Goal: Check status: Check status

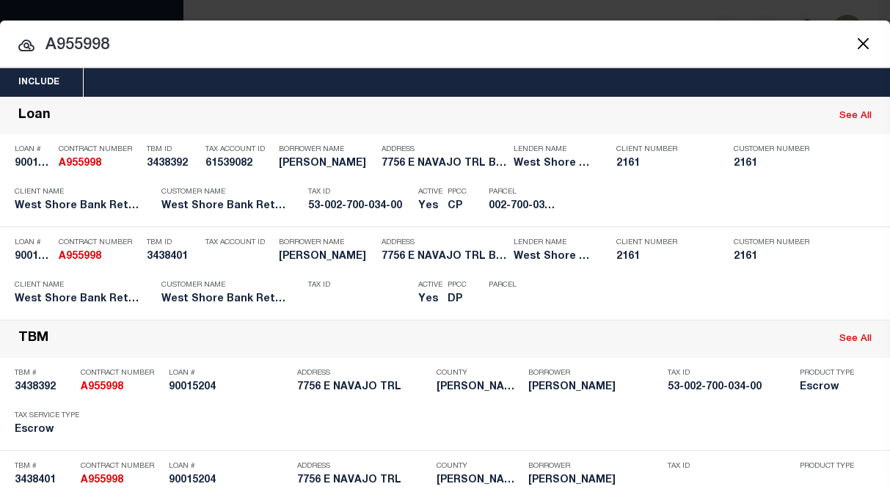
drag, startPoint x: 61, startPoint y: 44, endPoint x: 90, endPoint y: 43, distance: 28.7
click at [90, 43] on input "A955998" at bounding box center [445, 46] width 890 height 26
drag, startPoint x: 57, startPoint y: 43, endPoint x: 120, endPoint y: 40, distance: 63.2
click at [120, 40] on input "A955998" at bounding box center [445, 46] width 890 height 26
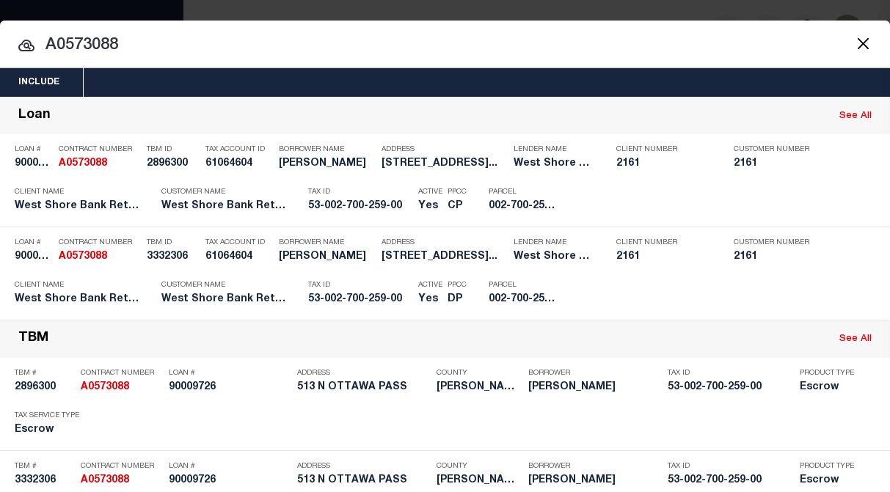
drag, startPoint x: 84, startPoint y: 45, endPoint x: 151, endPoint y: 39, distance: 67.1
click at [151, 39] on input "A0573088" at bounding box center [445, 46] width 890 height 26
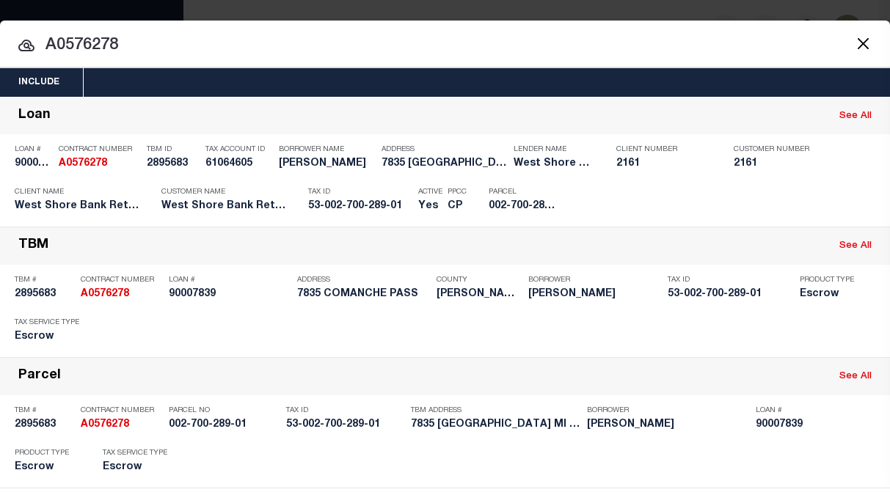
click at [770, 36] on input "A0576278" at bounding box center [445, 46] width 890 height 26
click at [101, 49] on input "A0576278" at bounding box center [445, 46] width 890 height 26
drag, startPoint x: 87, startPoint y: 47, endPoint x: 153, endPoint y: 40, distance: 66.5
click at [153, 40] on input "A0576278" at bounding box center [445, 46] width 890 height 26
drag, startPoint x: 57, startPoint y: 48, endPoint x: 161, endPoint y: 47, distance: 104.2
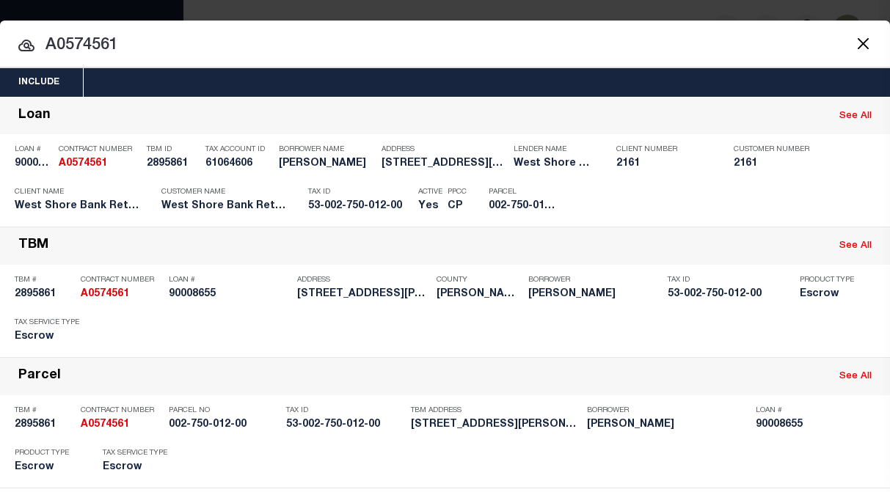
click at [161, 47] on input "A0574561" at bounding box center [445, 46] width 890 height 26
drag, startPoint x: 57, startPoint y: 45, endPoint x: 142, endPoint y: 45, distance: 85.1
click at [142, 46] on input "A950015" at bounding box center [445, 46] width 890 height 26
click at [83, 39] on input "A0329231" at bounding box center [445, 46] width 890 height 26
drag, startPoint x: 64, startPoint y: 45, endPoint x: 143, endPoint y: 51, distance: 79.5
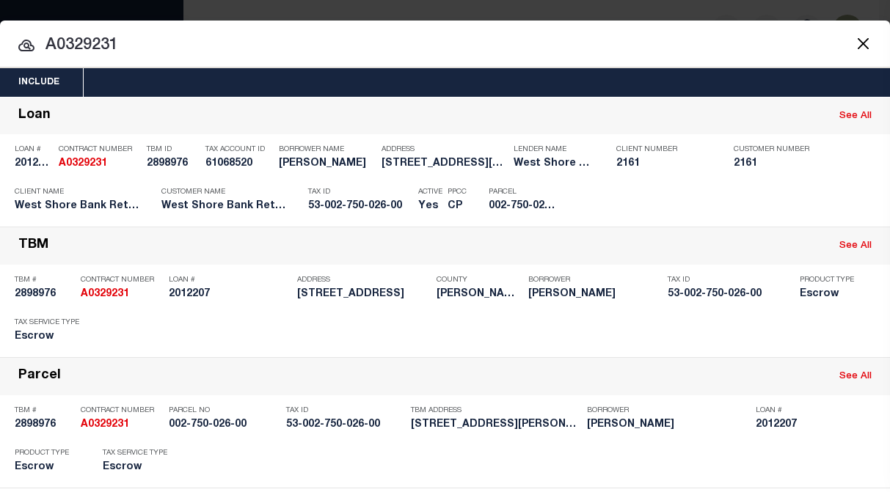
click at [143, 51] on input "A0329231" at bounding box center [445, 46] width 890 height 26
click at [84, 40] on input "A0576265" at bounding box center [445, 46] width 890 height 26
drag, startPoint x: 64, startPoint y: 45, endPoint x: 141, endPoint y: 45, distance: 77.1
click at [141, 45] on input "A0576265" at bounding box center [445, 46] width 890 height 26
drag, startPoint x: 59, startPoint y: 44, endPoint x: 137, endPoint y: 43, distance: 77.8
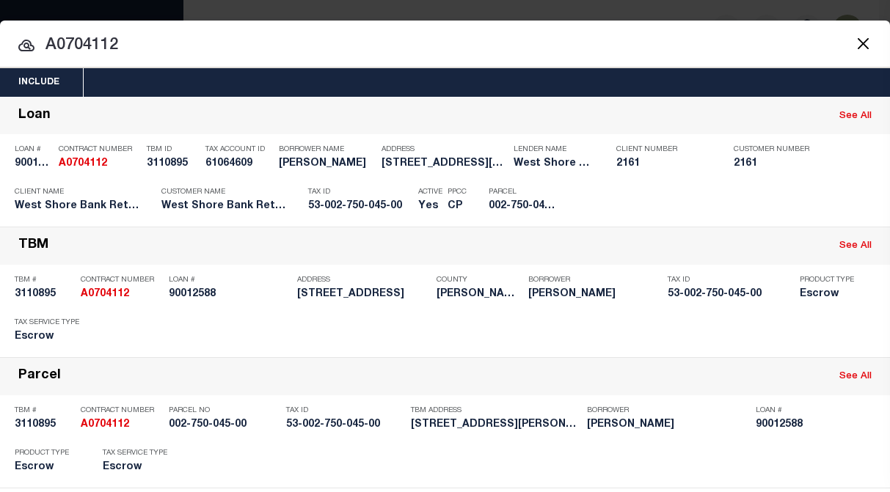
click at [137, 43] on input "A0704112" at bounding box center [445, 46] width 890 height 26
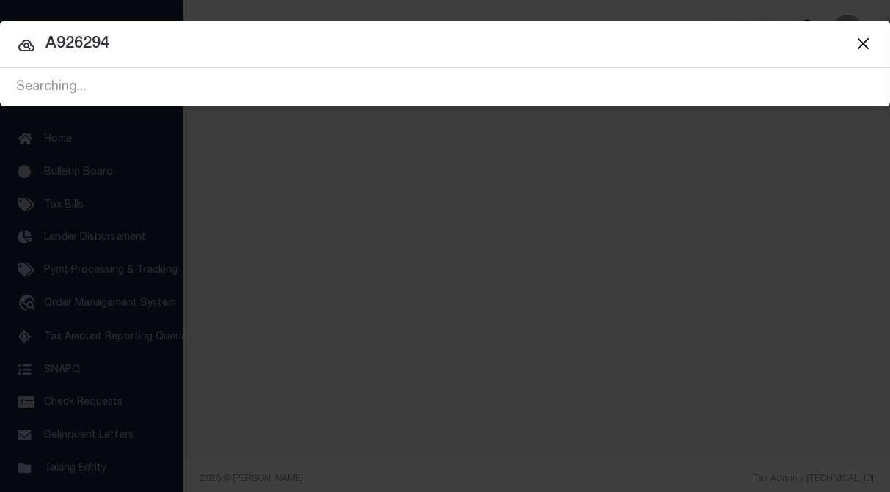
type input "A926294"
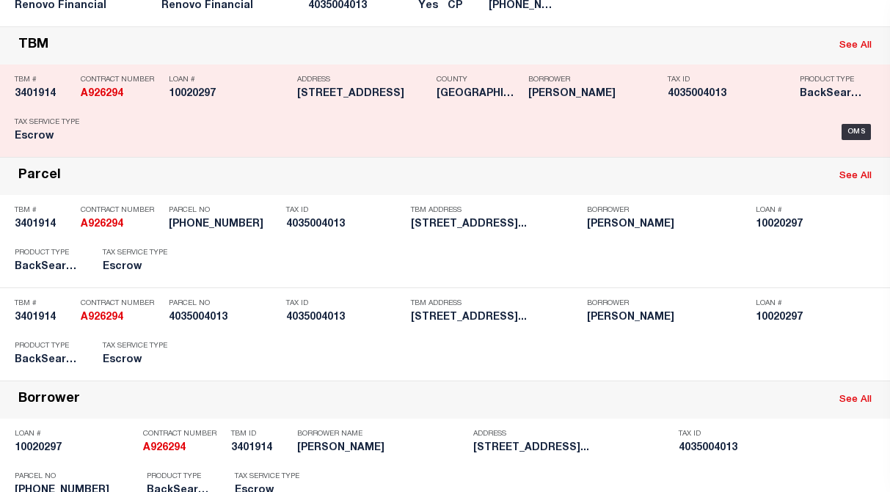
scroll to position [220, 0]
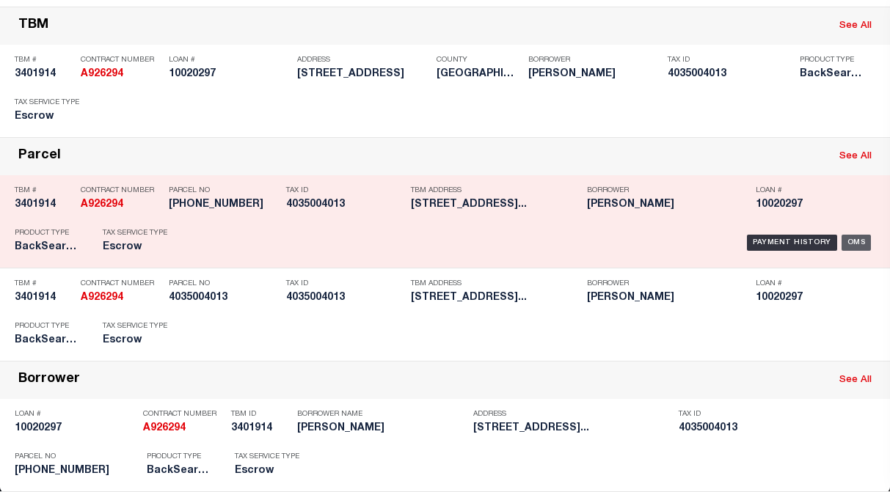
click at [844, 244] on div "OMS" at bounding box center [857, 243] width 30 height 16
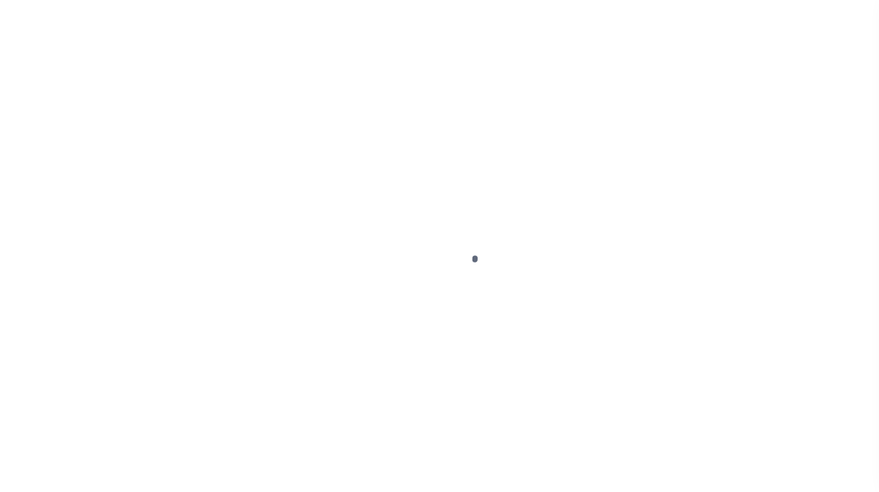
type input "10020297"
type input "[PERSON_NAME]"
select select
type input "1227 DEVON PLACE"
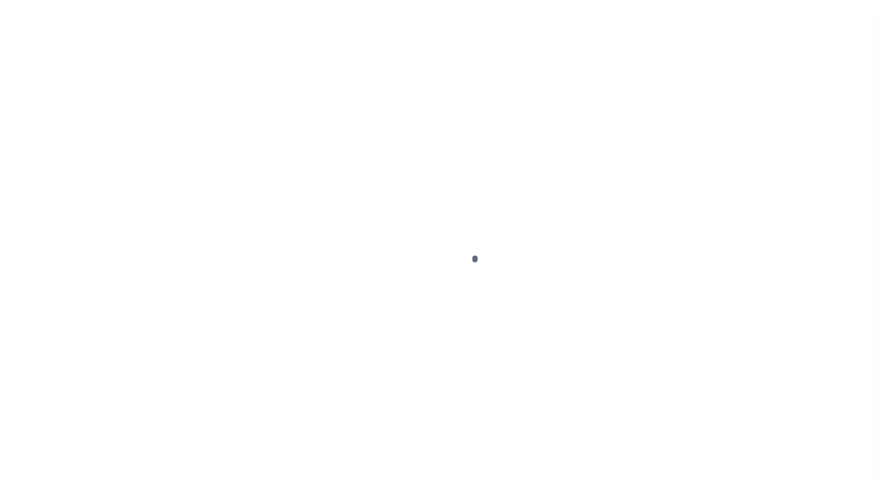
type input "DIAMOND BAR CA 91765"
select select "10"
select select "Escrow"
type input "[STREET_ADDRESS]"
type input "4035004013"
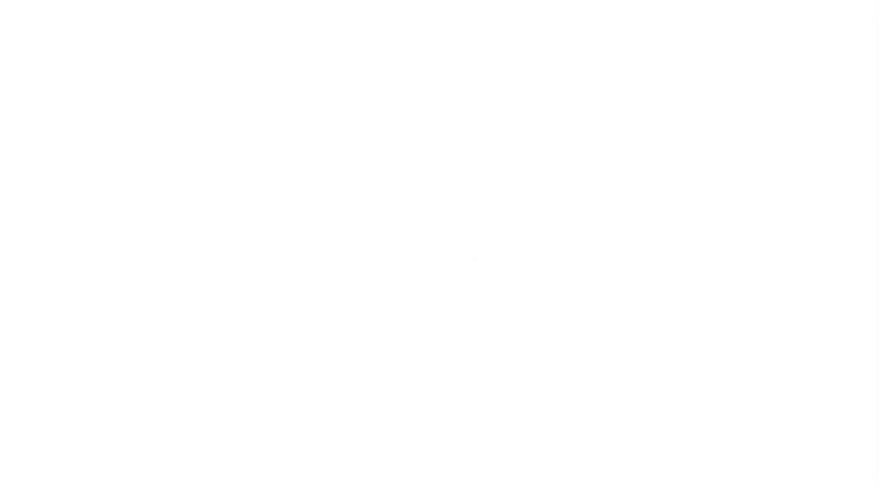
select select
type input "INGLEWOOD, CA 90304"
type input "a0kUS000007eAxV"
type input "CA"
select select
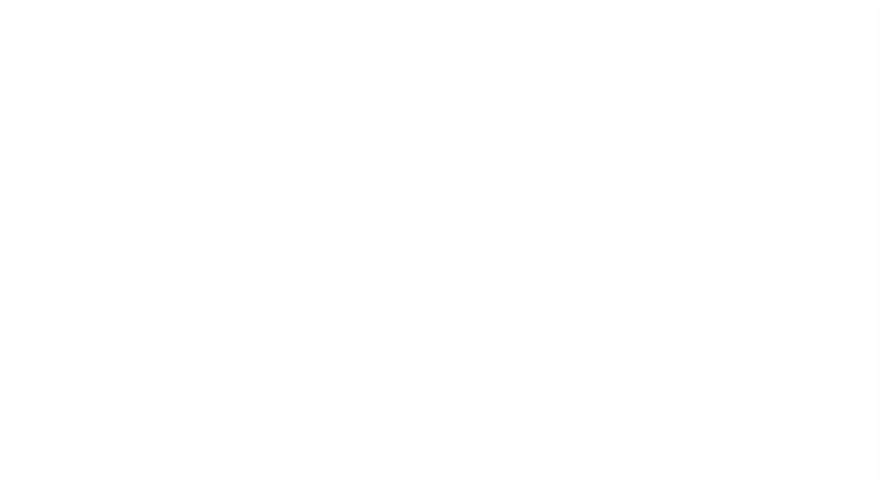
type textarea "Liability Limited to Customer Provided Parcel"
select select "25067"
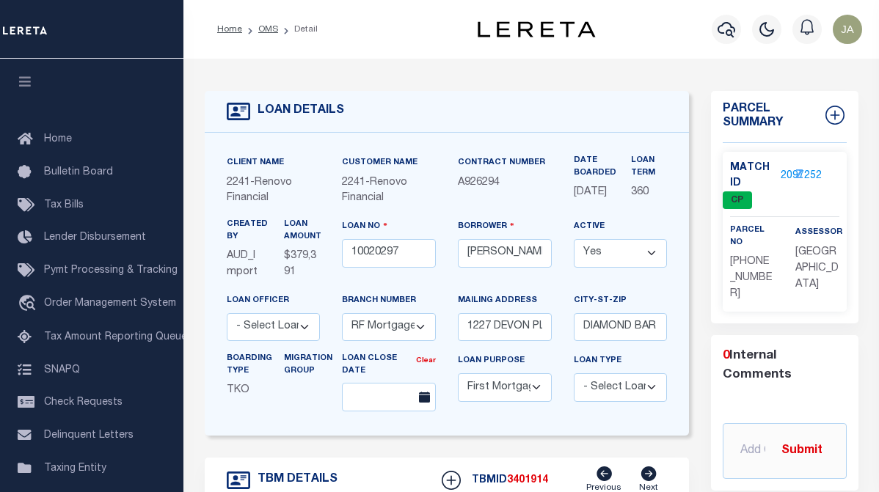
click at [789, 176] on div "Z" at bounding box center [795, 176] width 22 height 18
click at [782, 175] on link "2097252" at bounding box center [801, 176] width 41 height 15
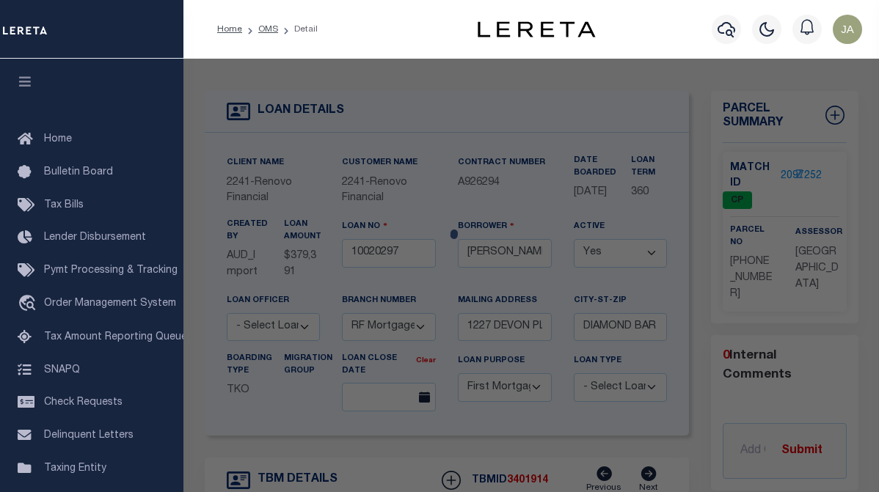
checkbox input "false"
select select "CP"
type input "11009 LARCH AVE"
checkbox input "false"
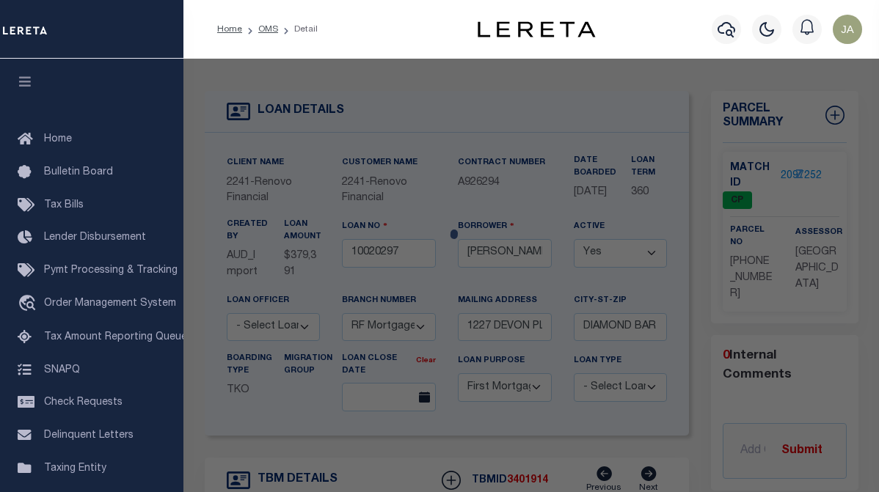
type textarea "HAWTHORNE ACRES E 136 FT OF LOT 60"
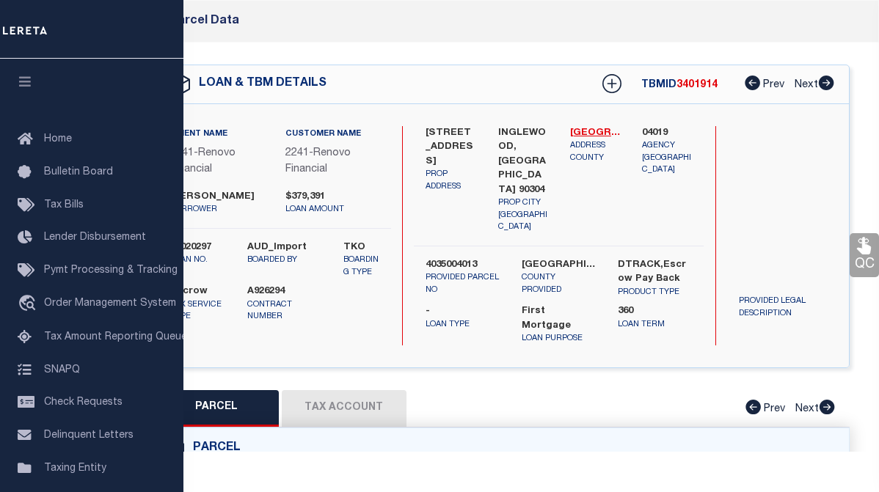
click at [355, 390] on button "Tax Account" at bounding box center [344, 408] width 125 height 37
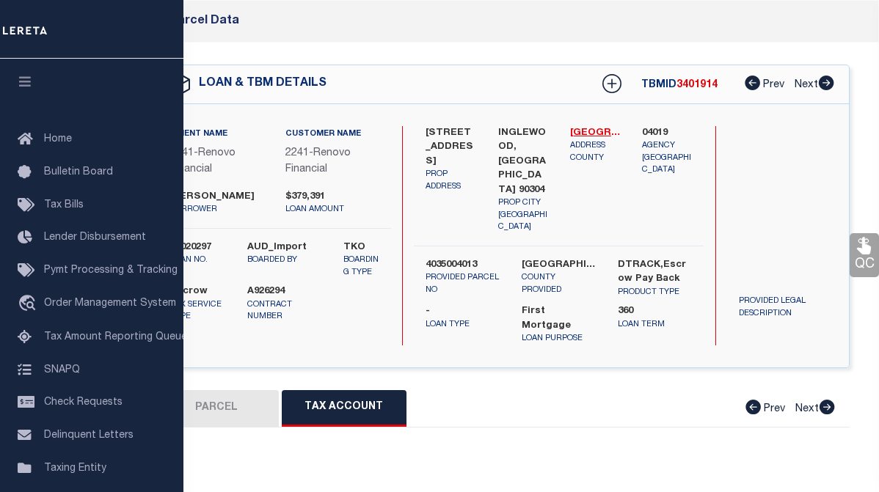
select select "100"
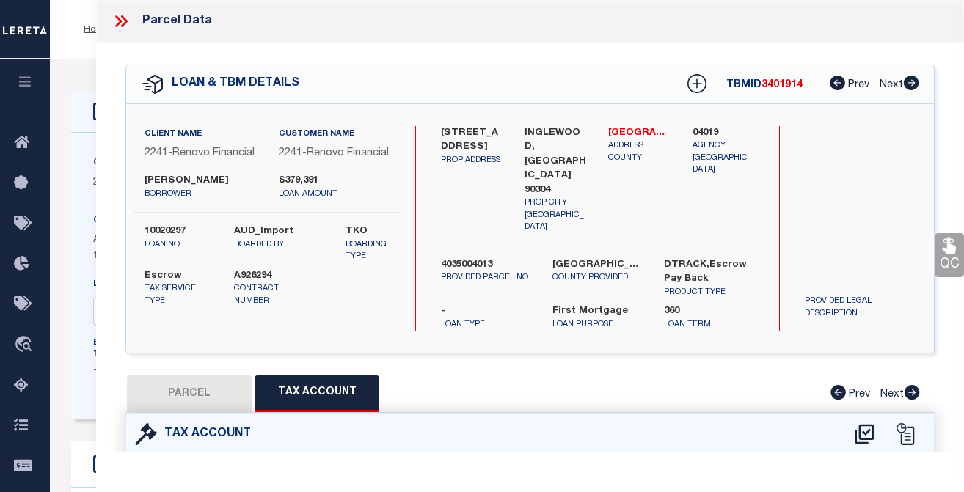
click at [123, 18] on icon at bounding box center [124, 21] width 7 height 12
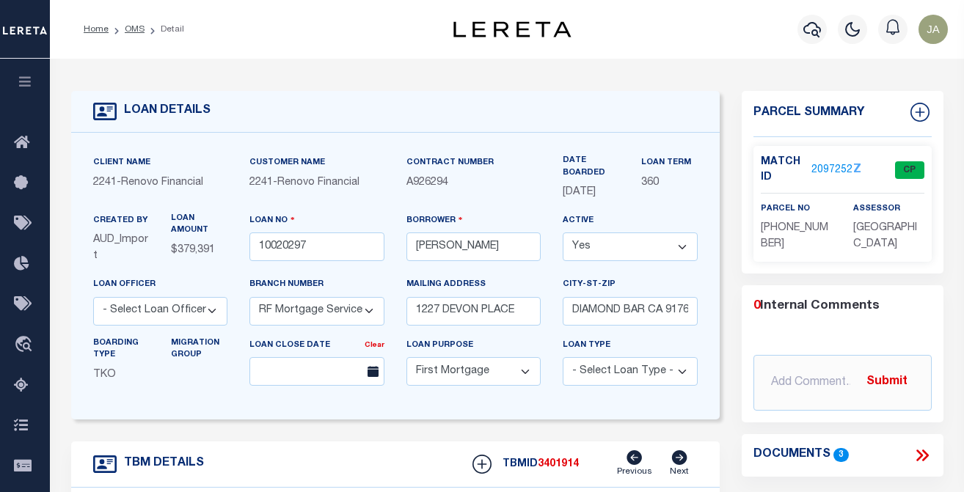
click at [329, 40] on div "Home OMS Detail" at bounding box center [255, 29] width 367 height 31
click at [812, 33] on icon "button" at bounding box center [813, 29] width 18 height 15
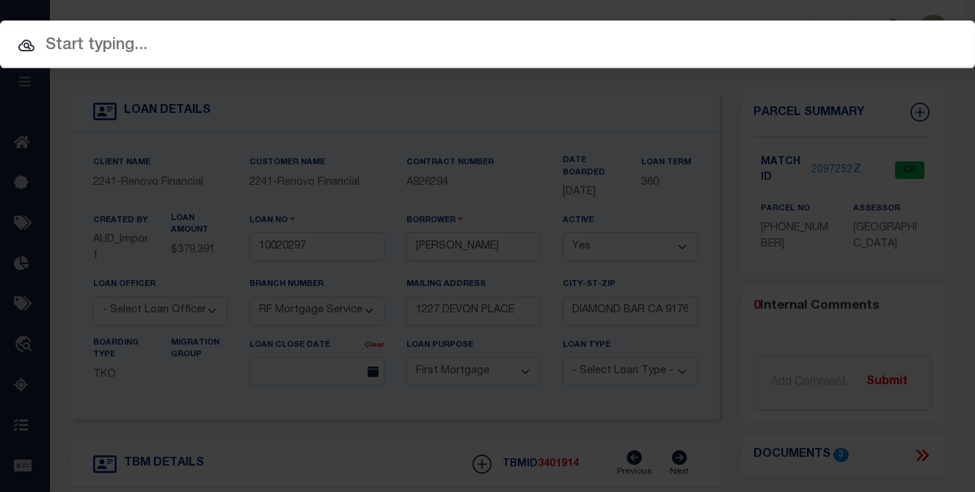
click at [61, 47] on input "text" at bounding box center [487, 46] width 975 height 26
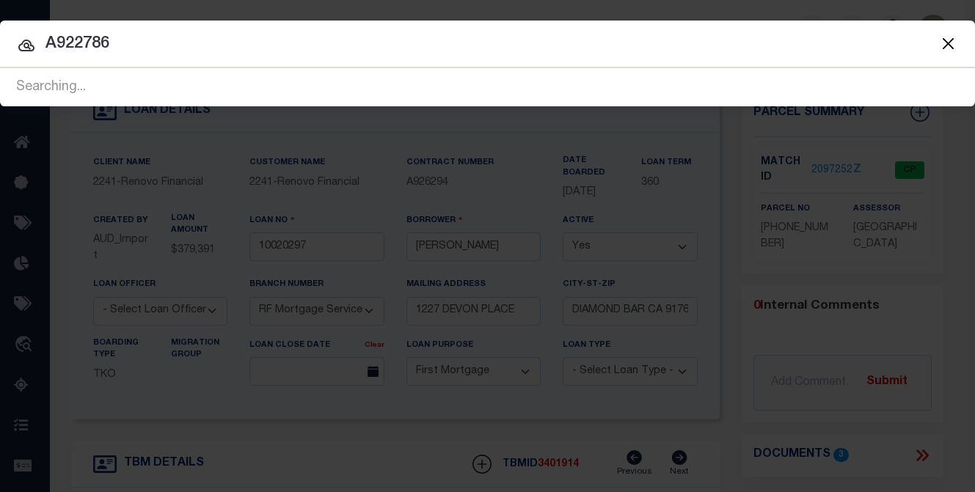
type input "A922786"
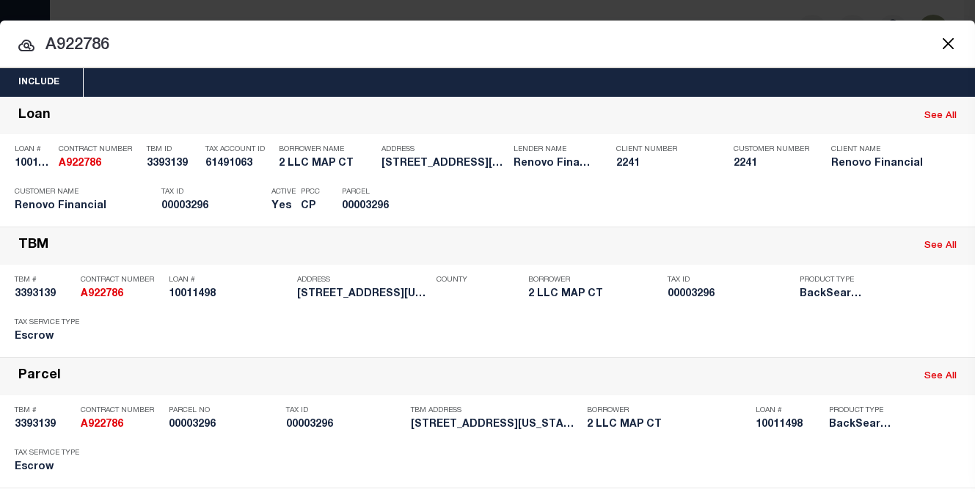
click at [715, 37] on input "A922786" at bounding box center [487, 46] width 975 height 26
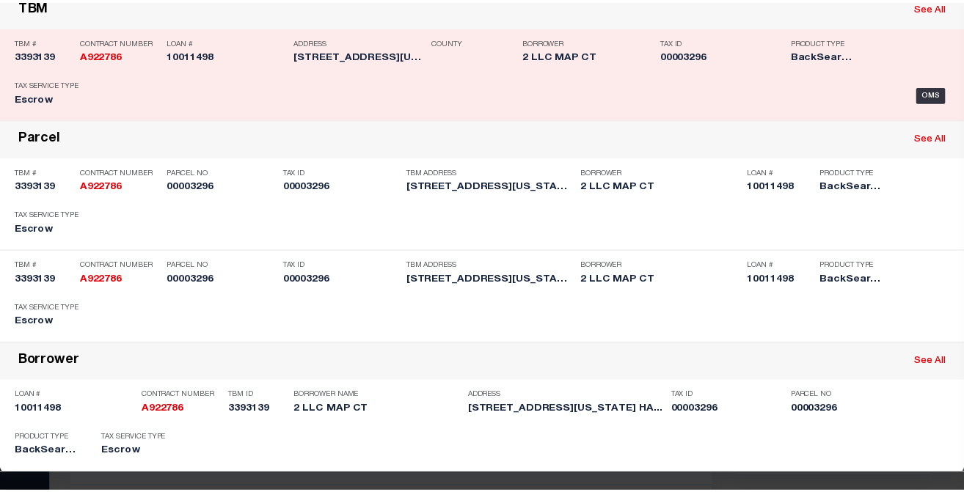
scroll to position [244, 0]
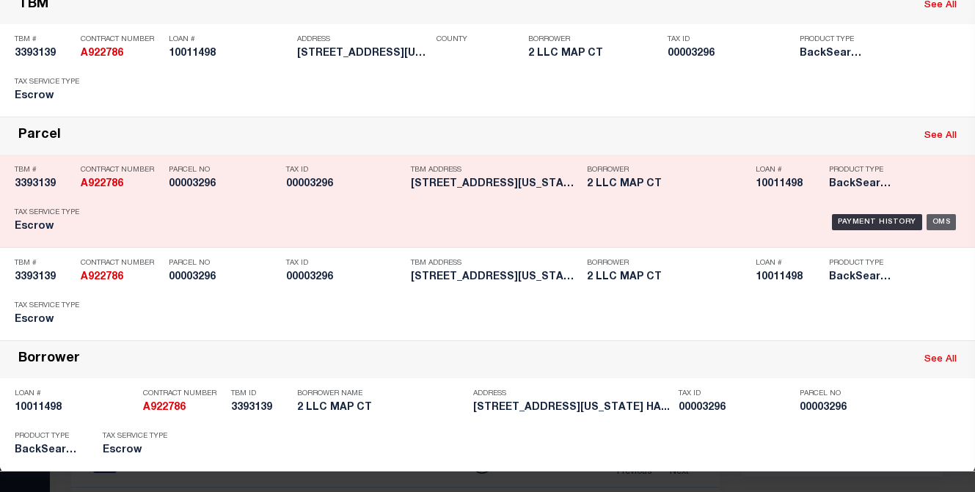
click at [878, 214] on div "OMS" at bounding box center [942, 222] width 30 height 16
type input "10011498"
type input "2 LLC MAP CT"
type input "41 TRESCOTT ST"
type input "DIX HILLS NY 11746 NULL"
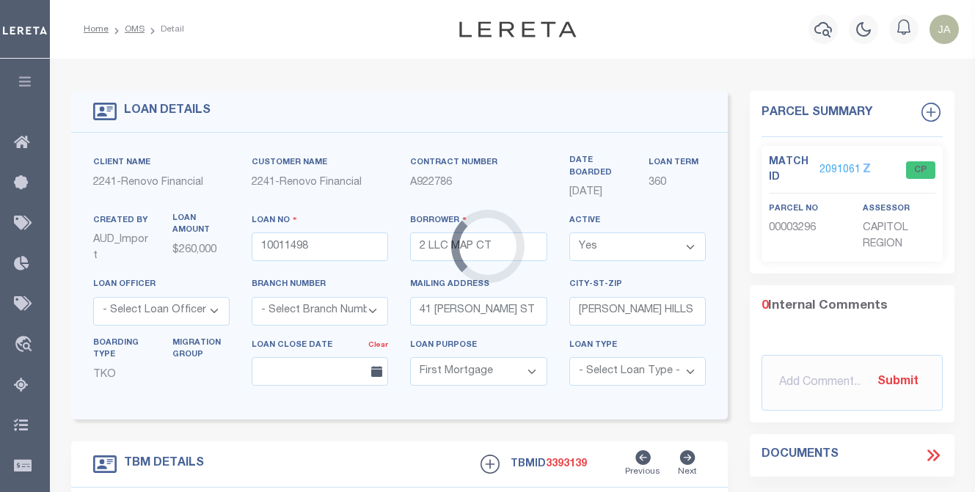
type input "72 -74 CONNECTICUT BLVD"
type input "00003296"
type input "EAST HARTFORD CT 06108"
type input "a0kUS000006jlVZ"
type input "CT"
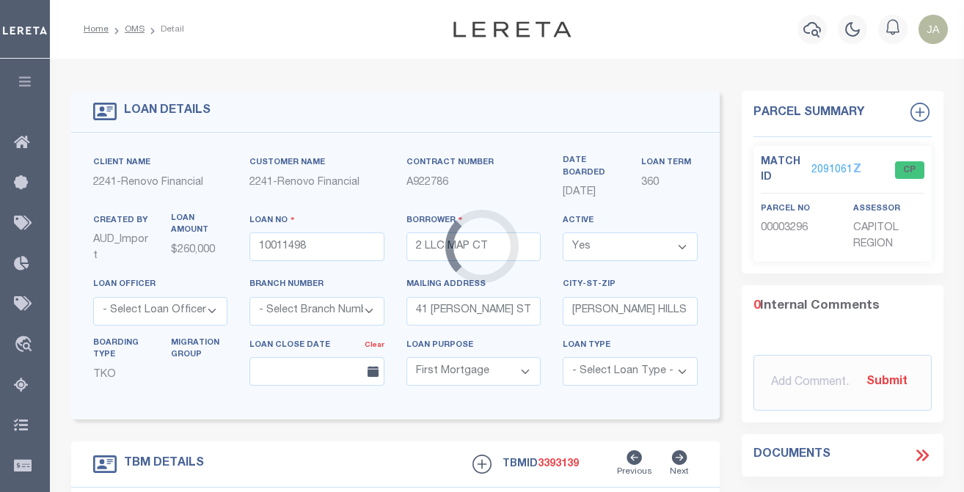
select select
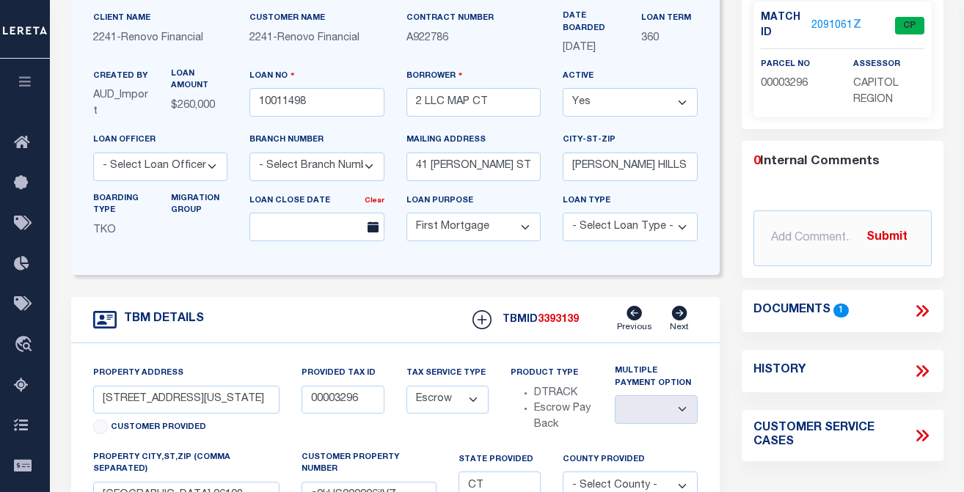
scroll to position [73, 0]
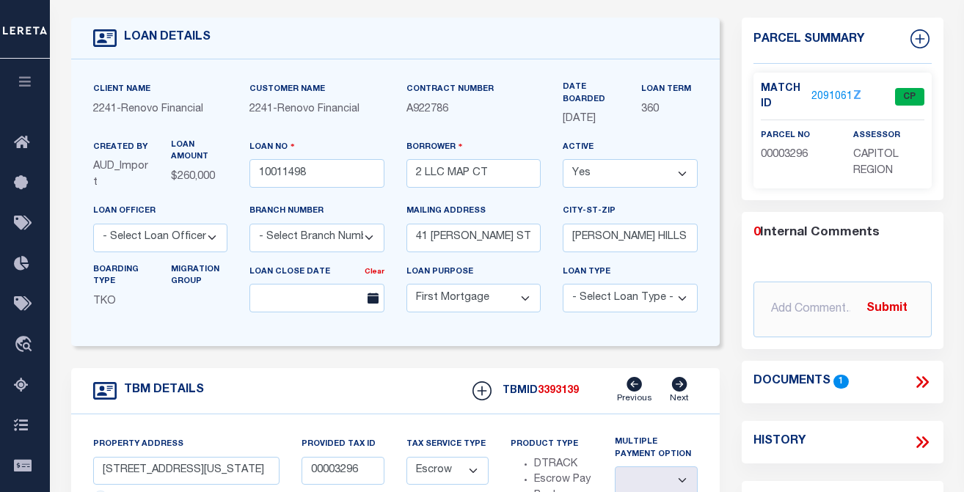
click at [816, 92] on link "2091061" at bounding box center [832, 97] width 41 height 15
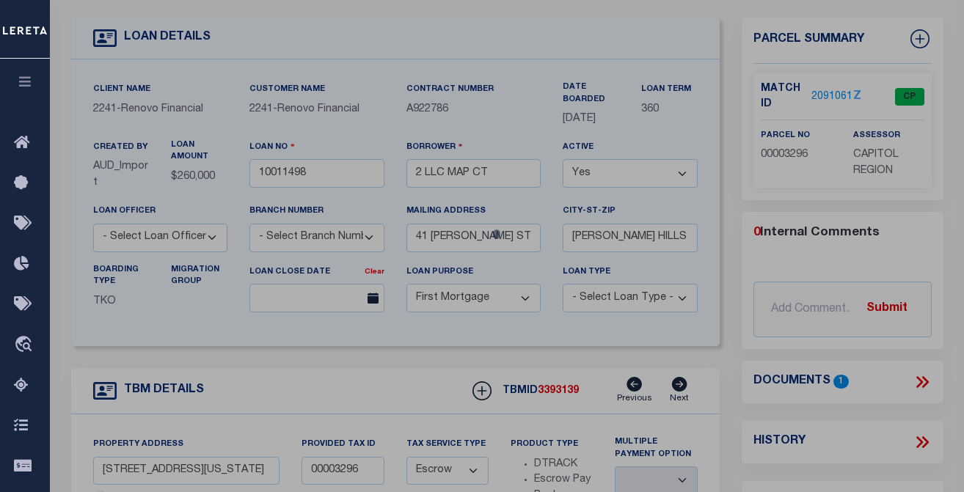
select select "AS"
checkbox input "false"
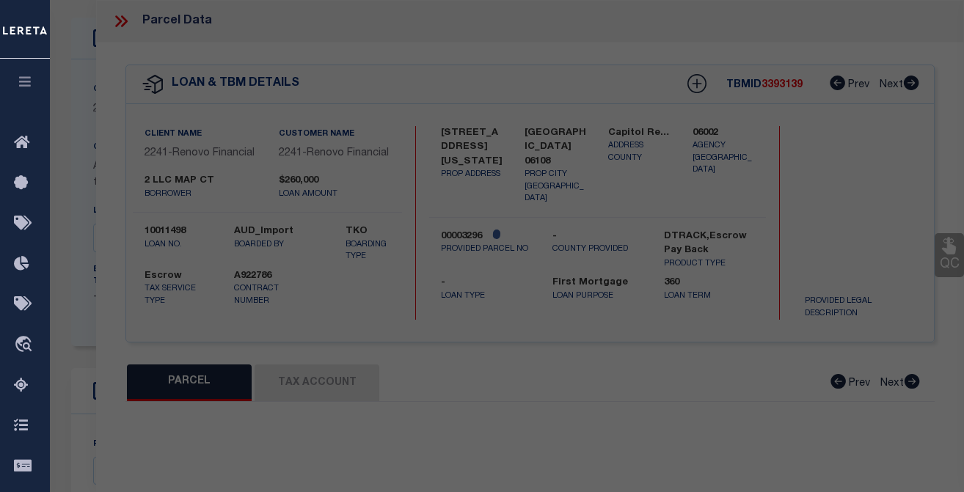
select select "CP"
type input "MAP CT 2 LLC"
select select "AGW"
select select "ADD"
type input "72 CONNECTICUT BLVD"
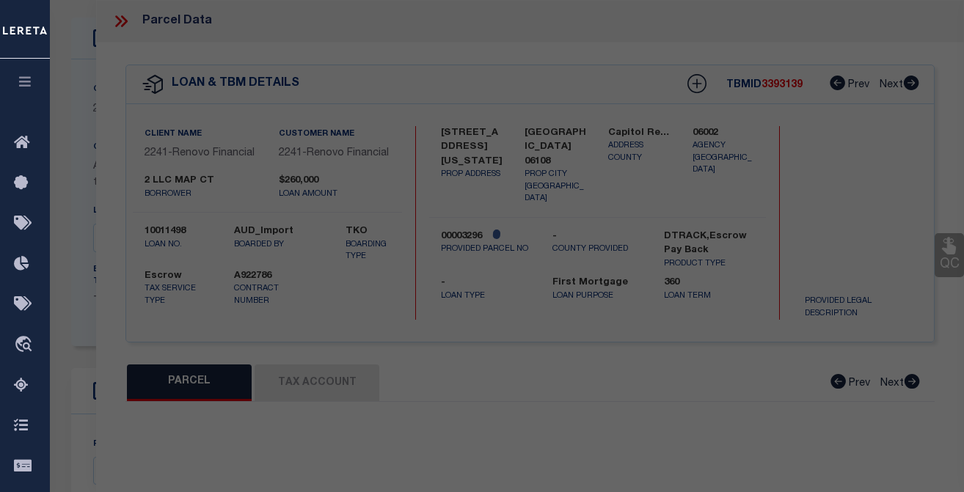
checkbox input "false"
type input "EAST HARTFORD CT 06108"
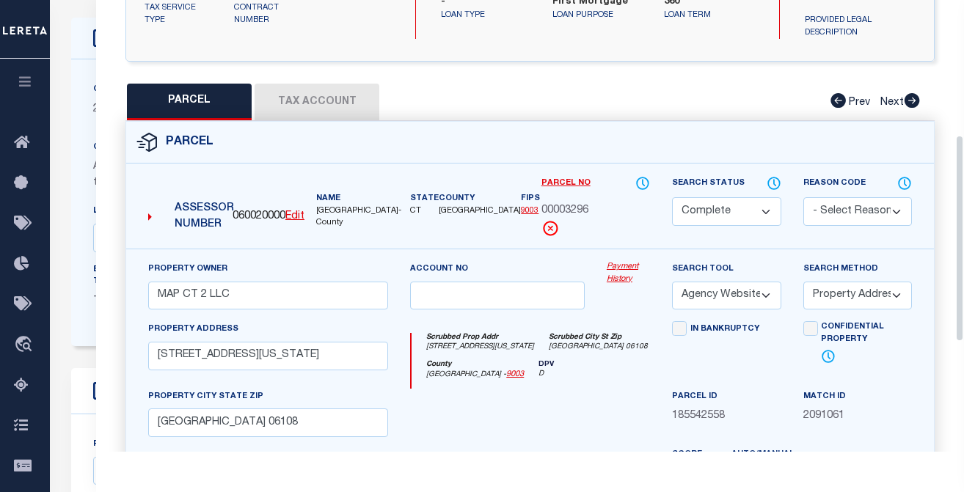
scroll to position [294, 0]
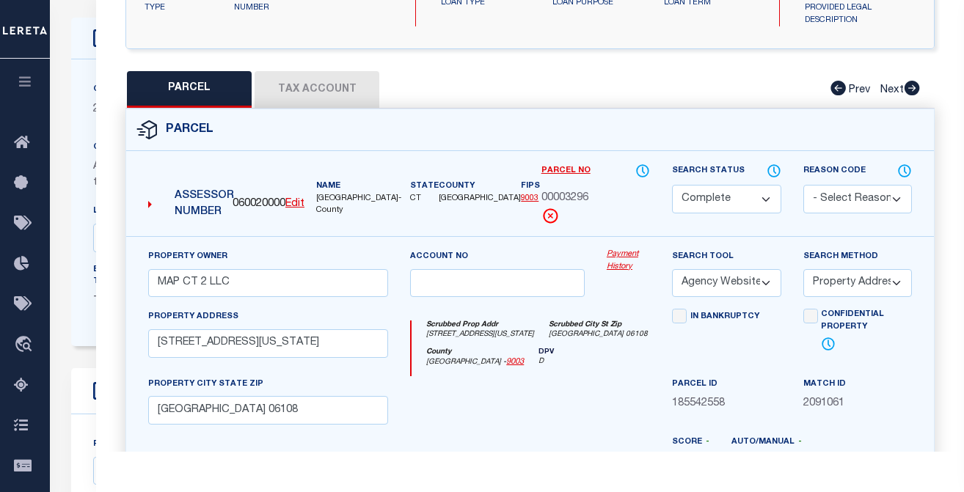
click at [338, 94] on button "Tax Account" at bounding box center [317, 89] width 125 height 37
select select "100"
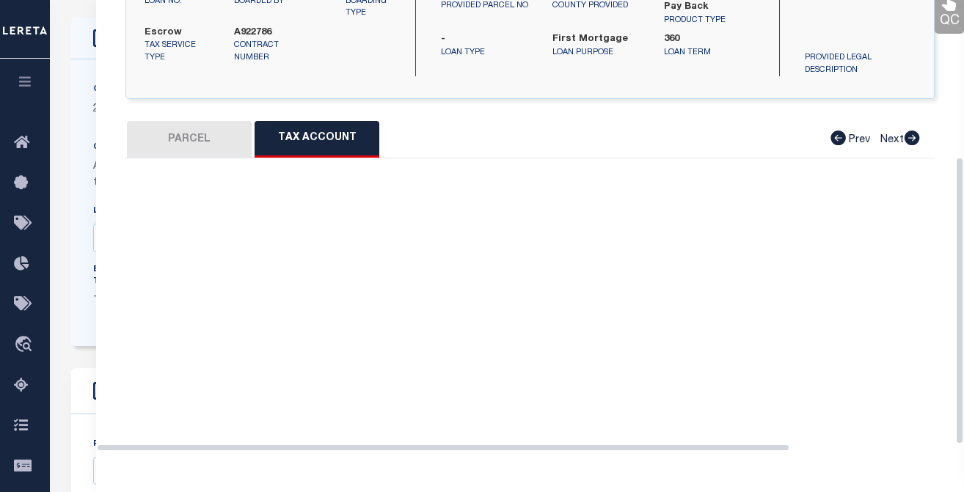
select select "100"
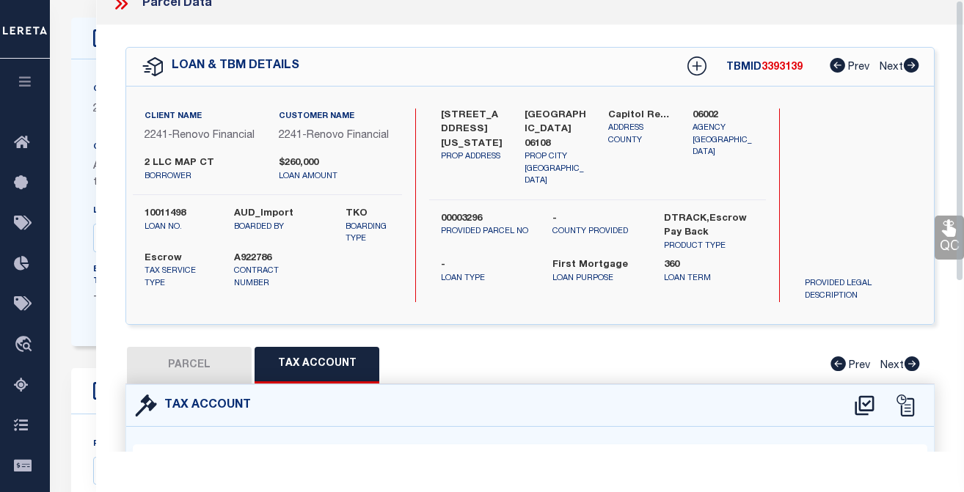
scroll to position [0, 0]
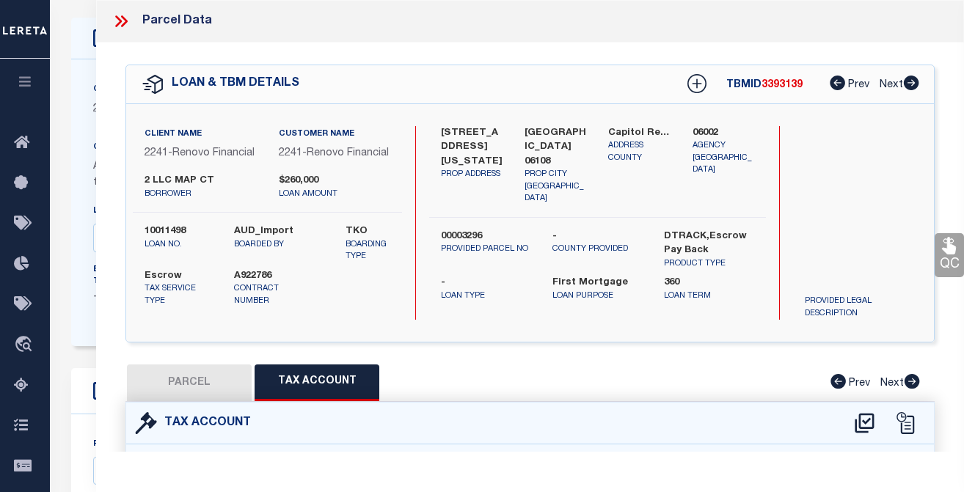
click at [64, 321] on div "LOAN DETAILS Client Name -" at bounding box center [395, 442] width 671 height 848
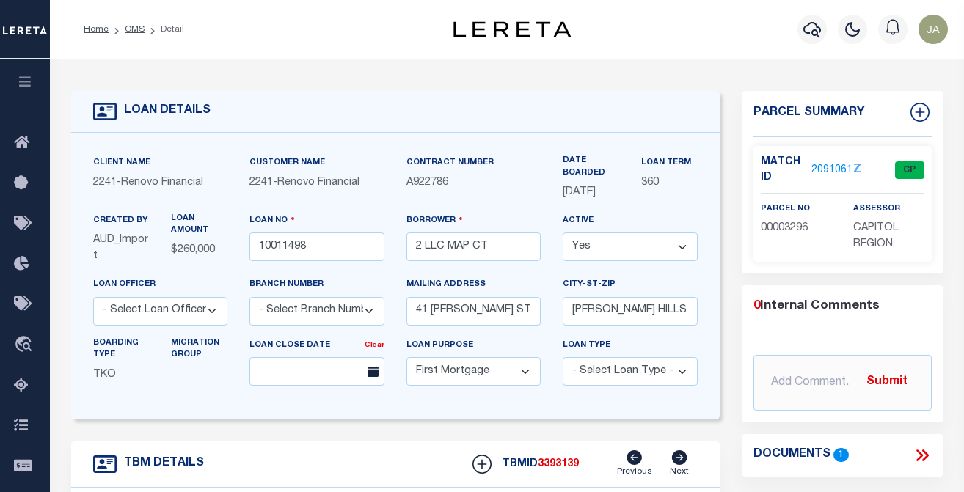
click at [815, 167] on link "2091061" at bounding box center [832, 170] width 41 height 15
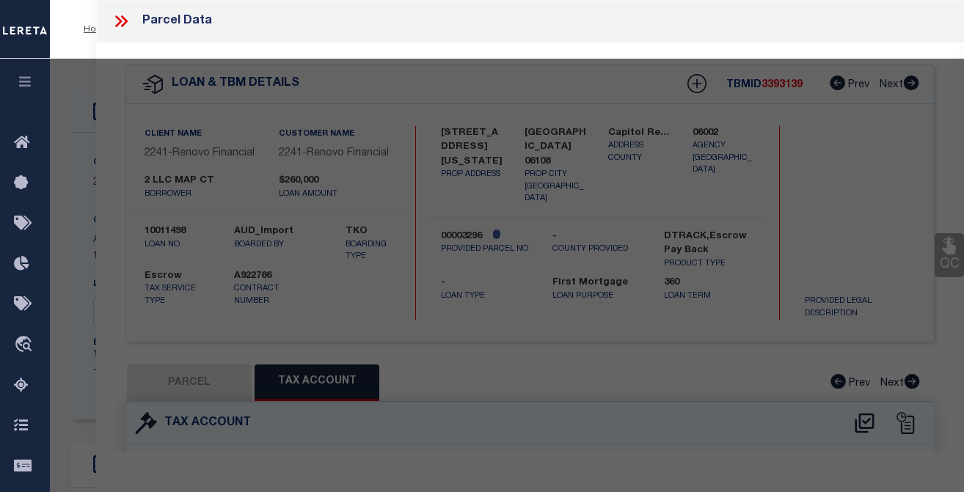
select select "AS"
select select
checkbox input "false"
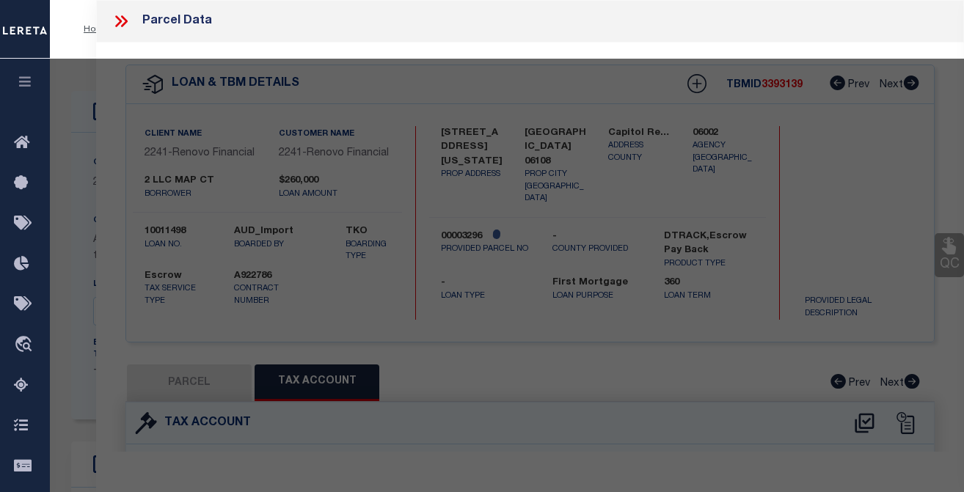
select select "CP"
type input "MAP CT 2 LLC"
select select "AGW"
select select "ADD"
type input "72 CONNECTICUT BLVD"
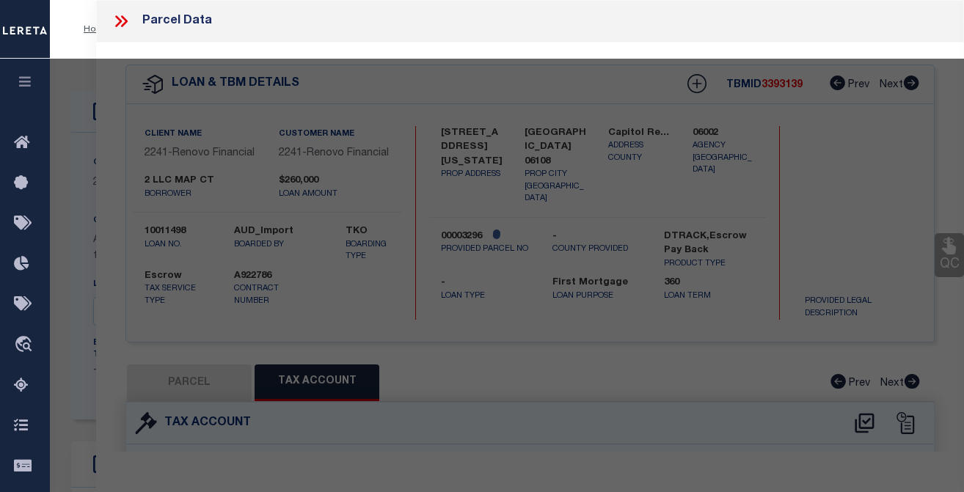
checkbox input "false"
type input "EAST HARTFORD CT 06108"
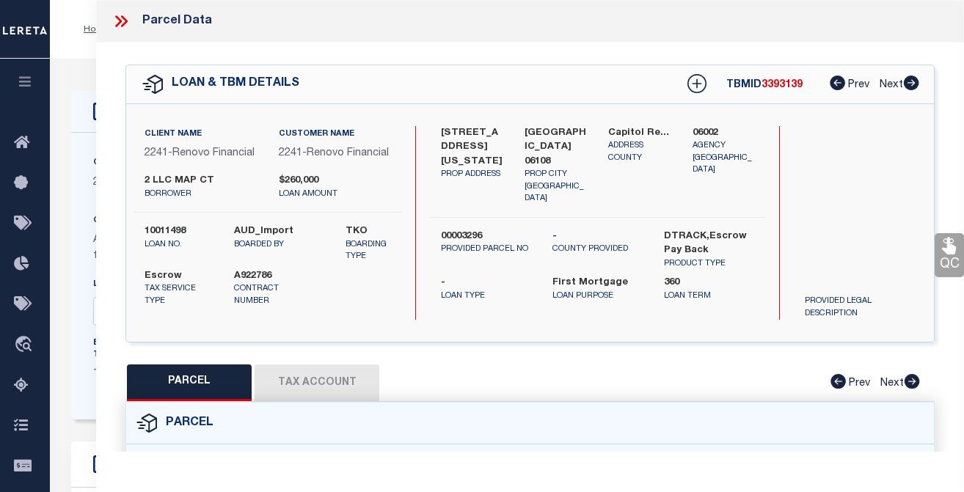
click at [328, 393] on button "Tax Account" at bounding box center [317, 383] width 125 height 37
select select "100"
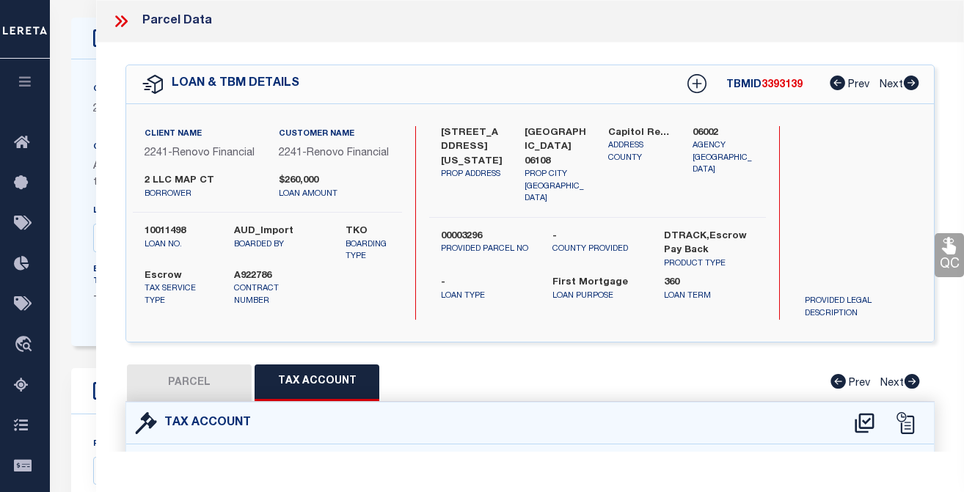
click at [69, 287] on div "LOAN DETAILS Client Name -" at bounding box center [395, 442] width 671 height 848
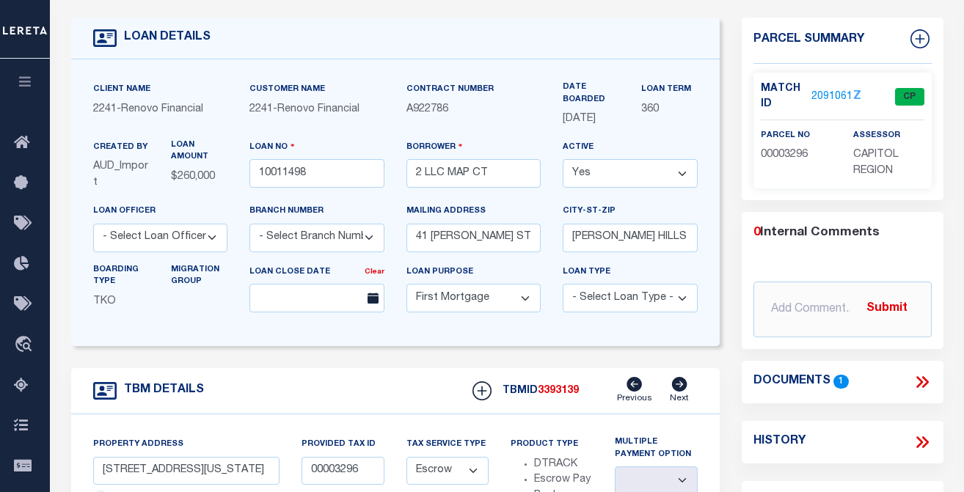
click at [352, 44] on div "LOAN DETAILS" at bounding box center [395, 39] width 649 height 42
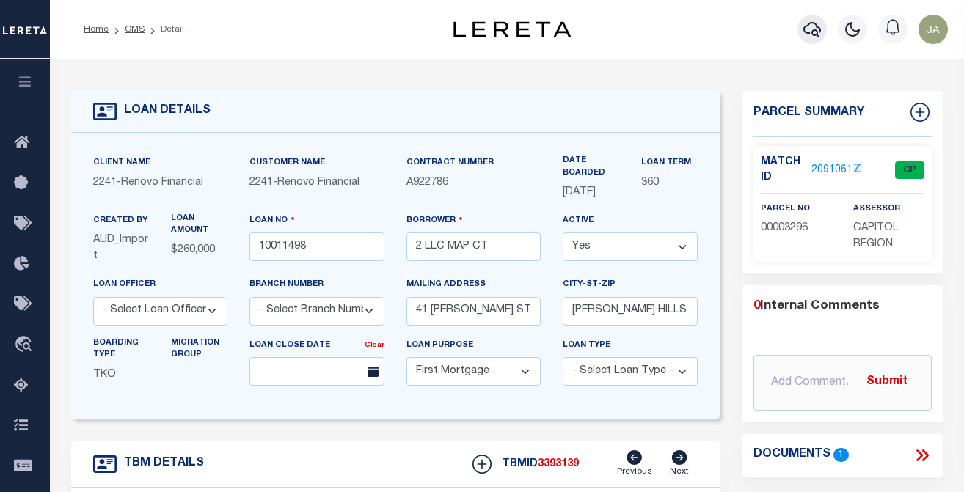
click at [810, 29] on icon "button" at bounding box center [813, 30] width 18 height 18
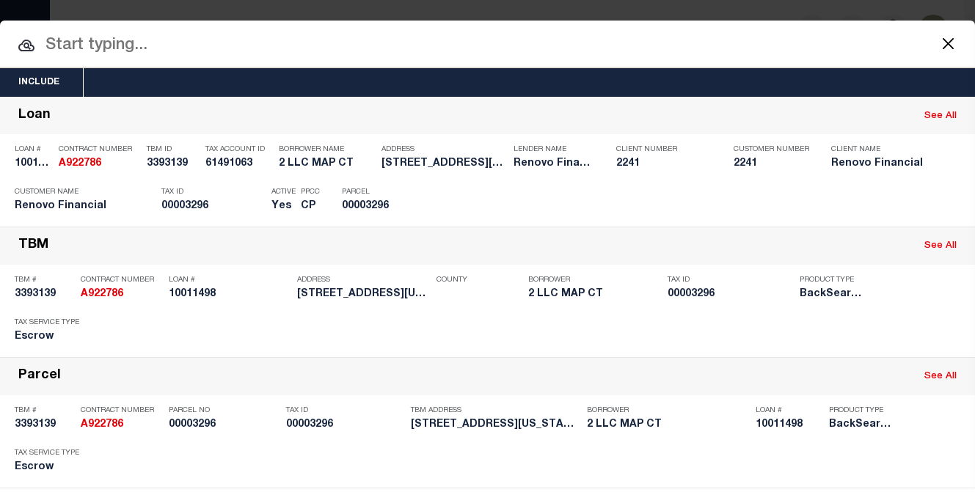
click at [240, 39] on input "text" at bounding box center [487, 46] width 975 height 26
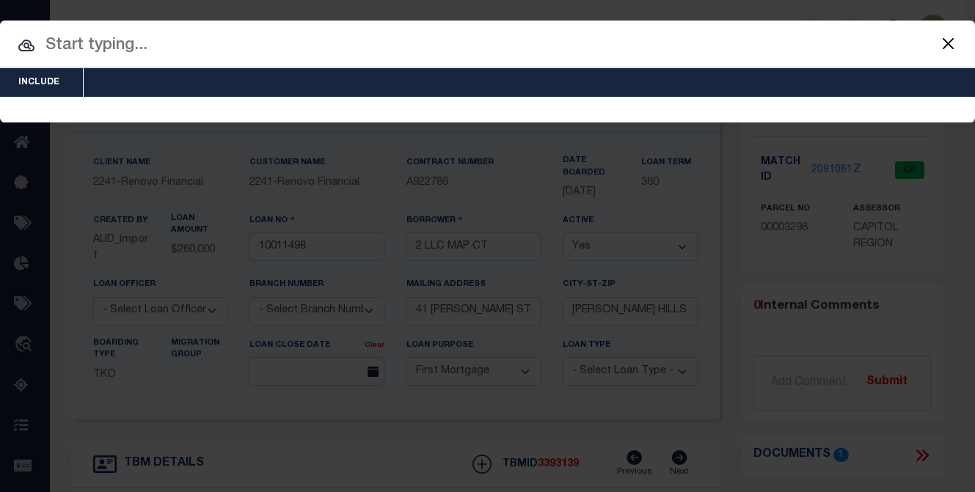
click at [90, 43] on input "text" at bounding box center [487, 46] width 975 height 26
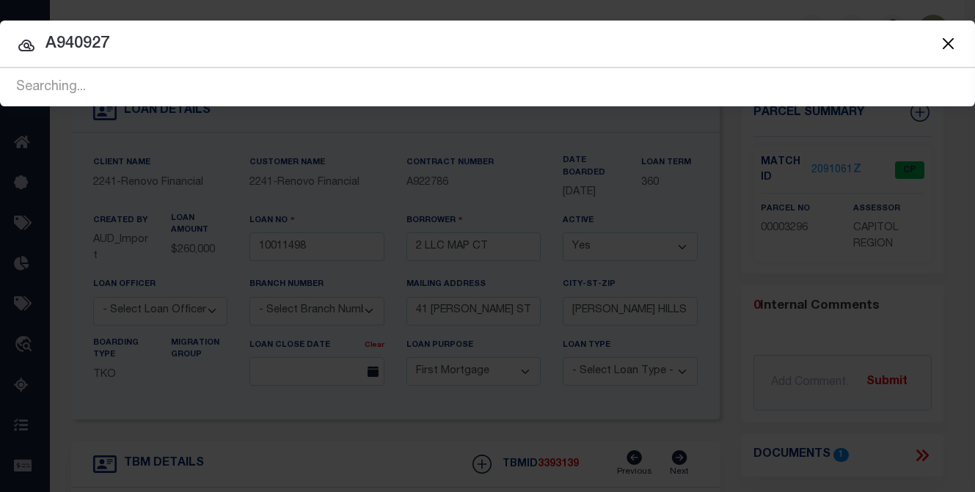
type input "A940927"
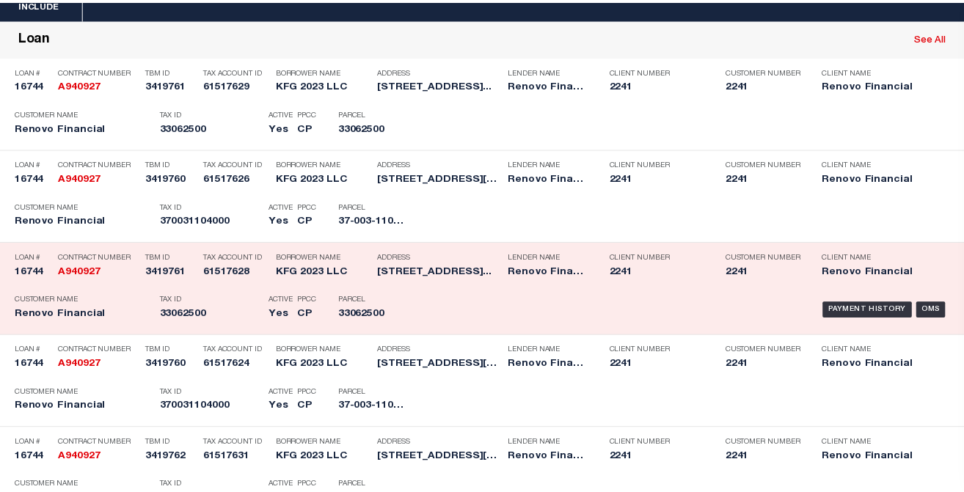
scroll to position [147, 0]
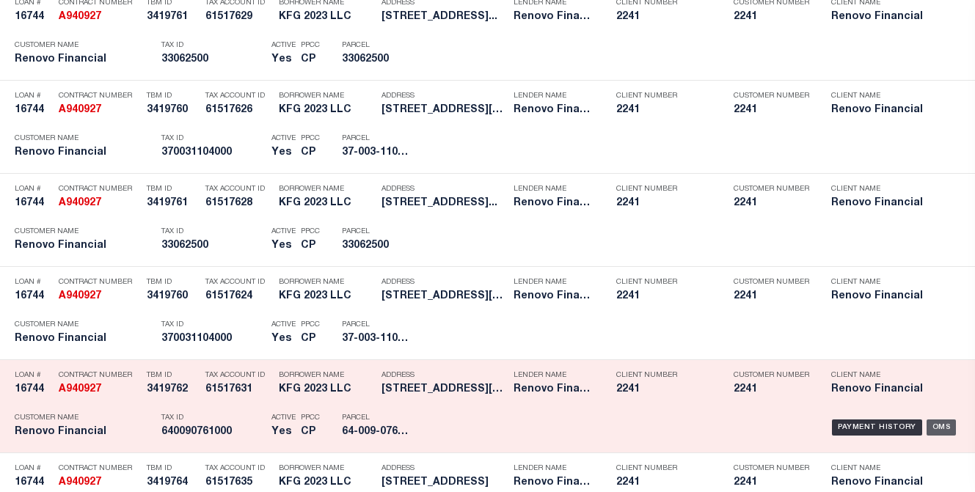
click at [878, 426] on div "OMS" at bounding box center [942, 428] width 30 height 16
type input "16744"
type input "KFG 2023 LLC"
select select "25066"
type input "8321 Old waterford road"
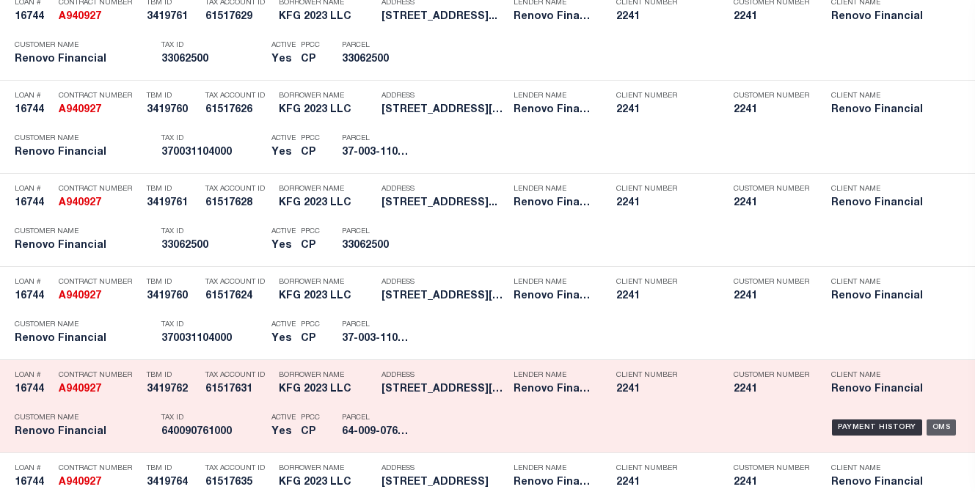
type input "Erie PA 16509"
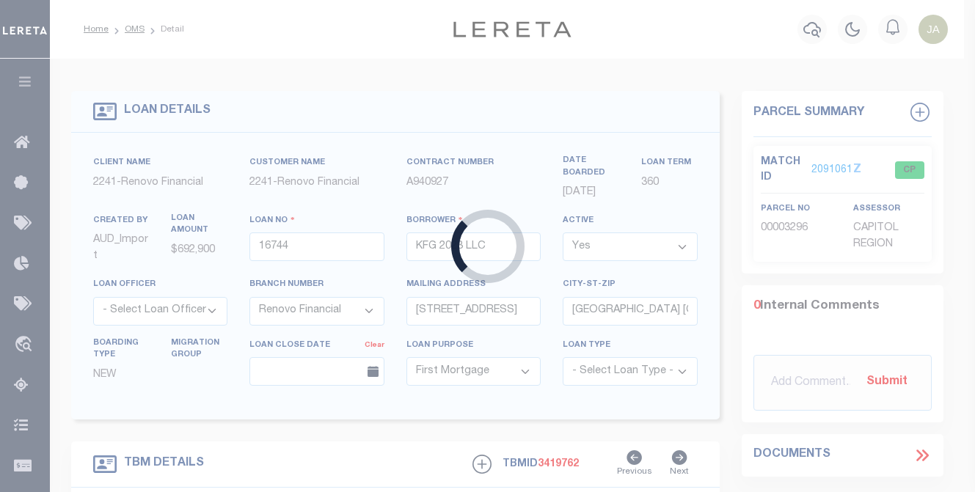
select select "25066"
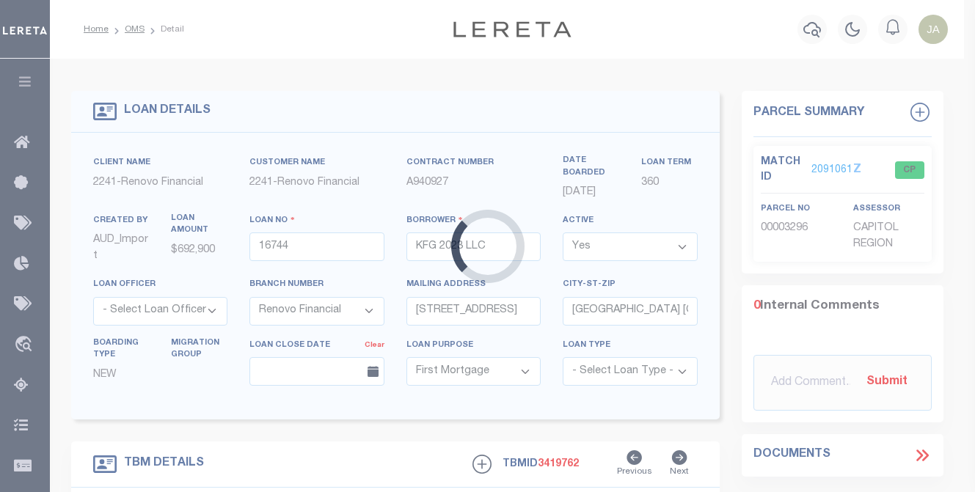
type input "2601 Manning Street"
select select
type input "Ambridge, PA 15003"
type input "a0kUS000008EeVd"
type input "PA"
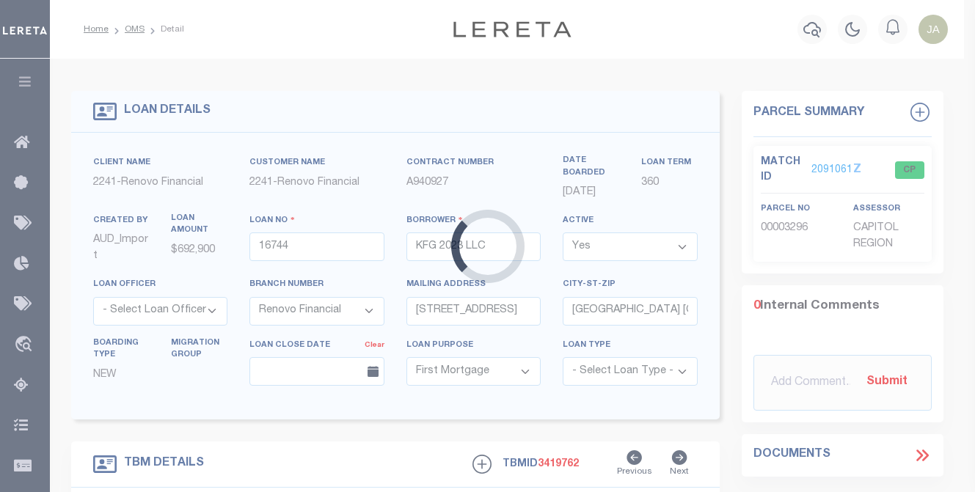
select select
type textarea "LEGAL REQUIRED"
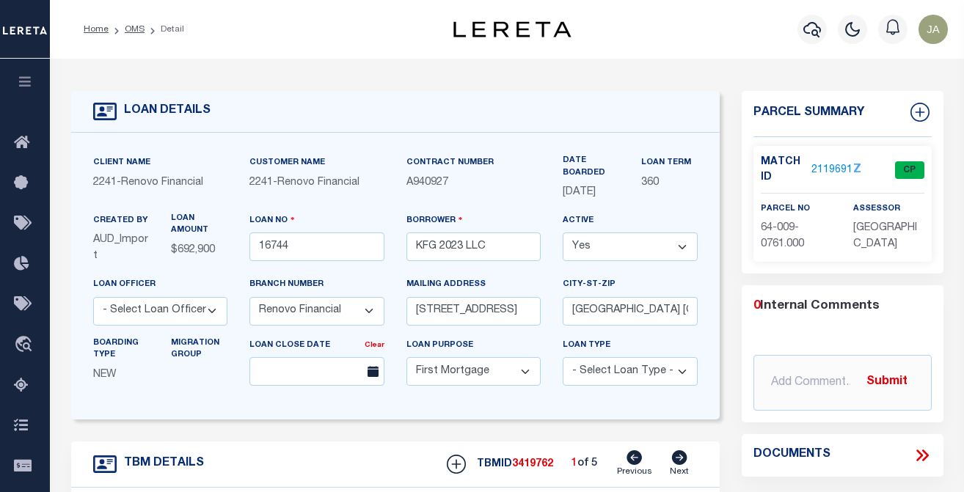
click at [820, 169] on link "2119691" at bounding box center [832, 170] width 41 height 15
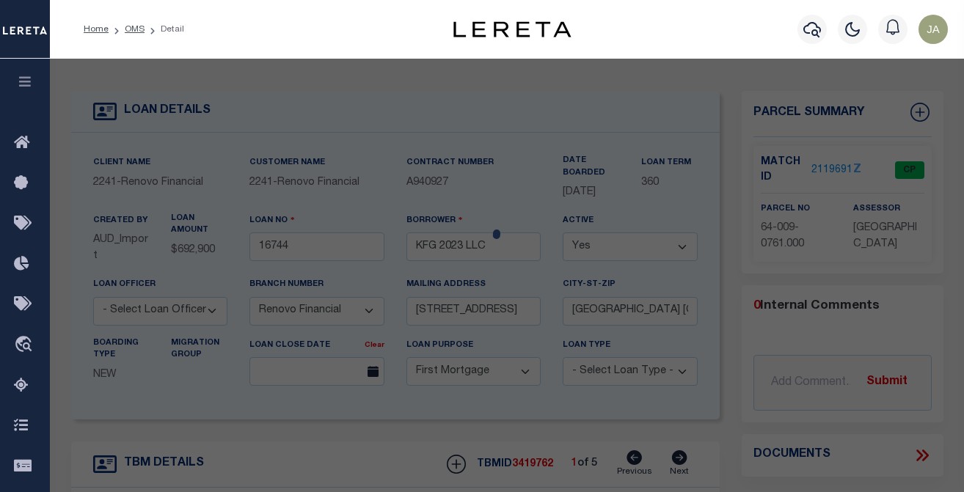
select select "AS"
select select
checkbox input "false"
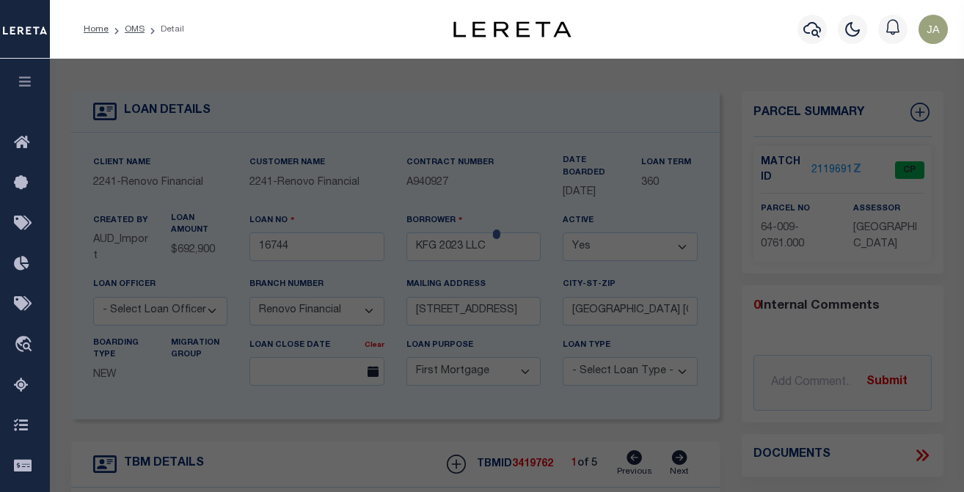
select select "CP"
type input "KFG 2023, LLC"
select select "AGW"
select select
type input "2601 MANNING ST"
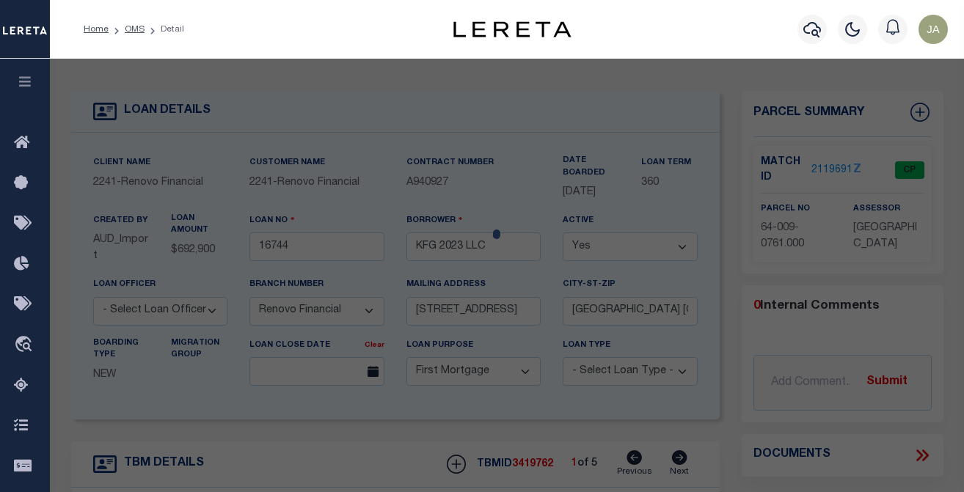
checkbox input "false"
type input "Ambridge, PA 15003"
type textarea "LOT 43 HARMONY PL1 HS"
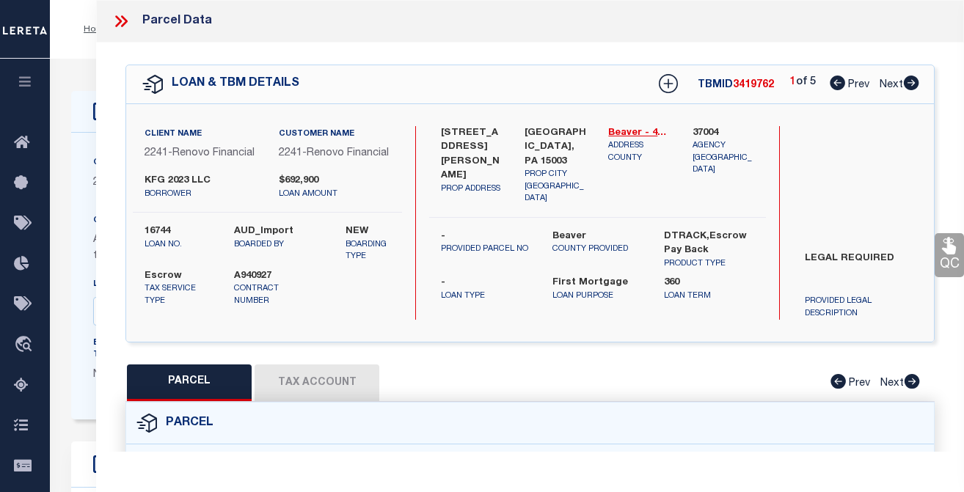
click at [325, 383] on button "Tax Account" at bounding box center [317, 383] width 125 height 37
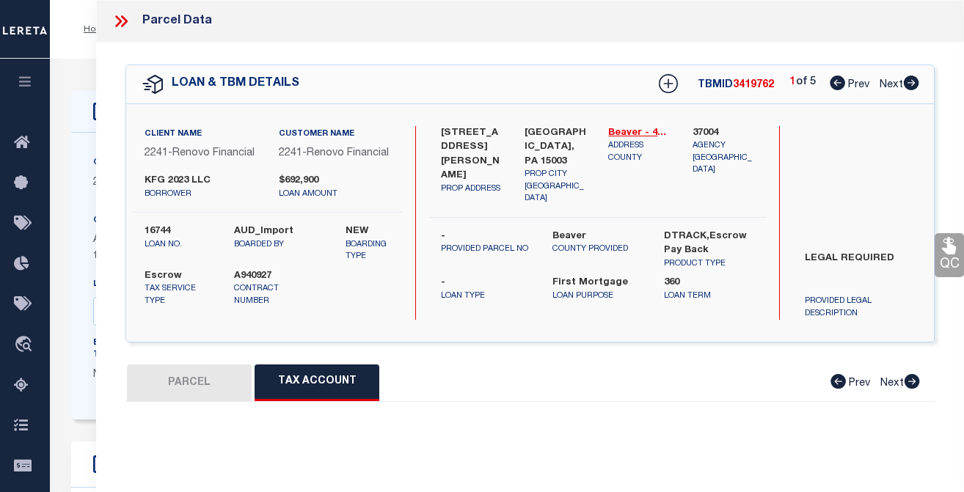
select select "100"
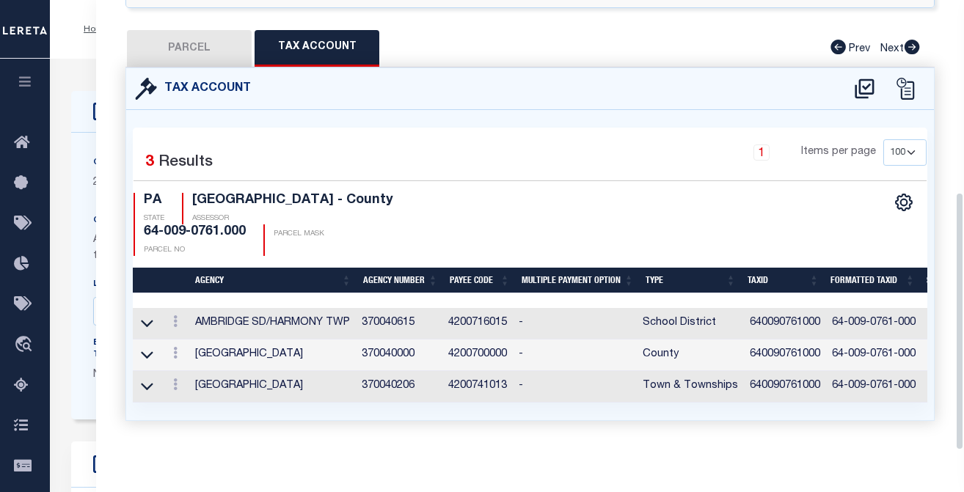
scroll to position [337, 0]
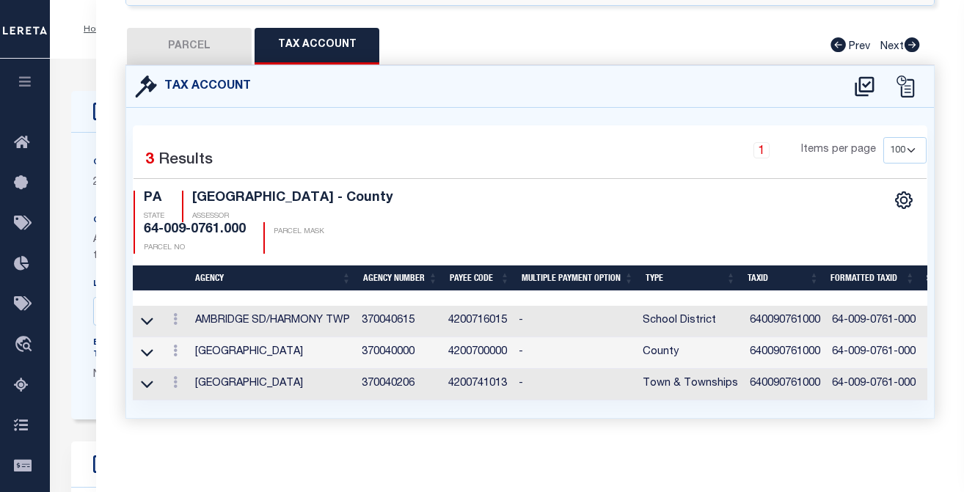
click at [553, 43] on div "PARCEL Tax Account Prev Next" at bounding box center [529, 46] width 809 height 37
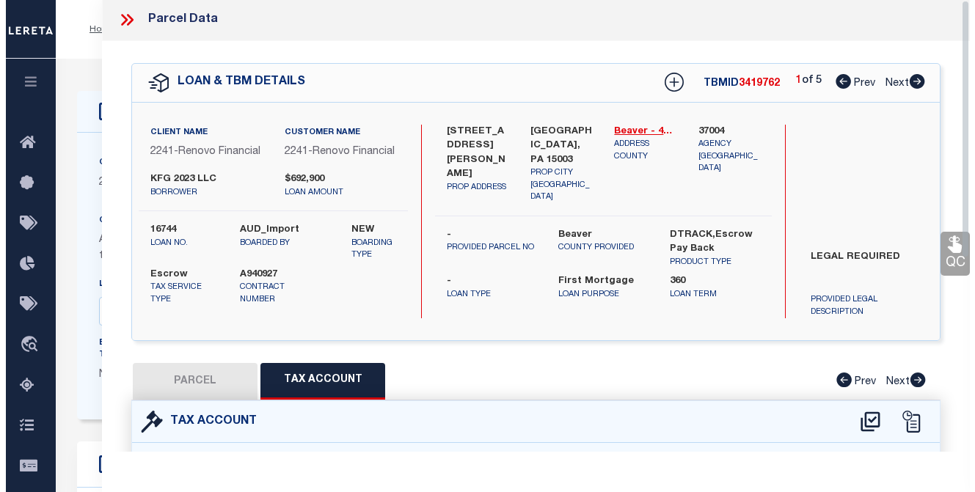
scroll to position [0, 0]
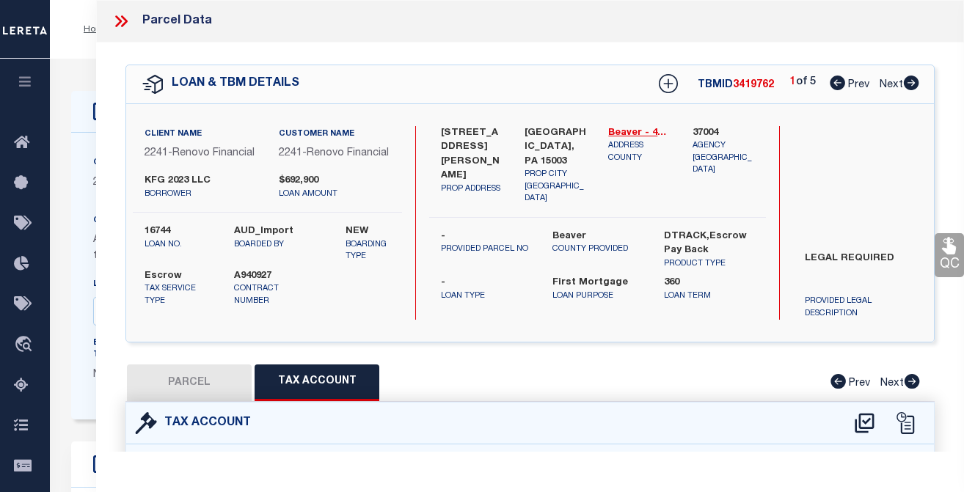
click at [119, 16] on icon at bounding box center [121, 21] width 19 height 19
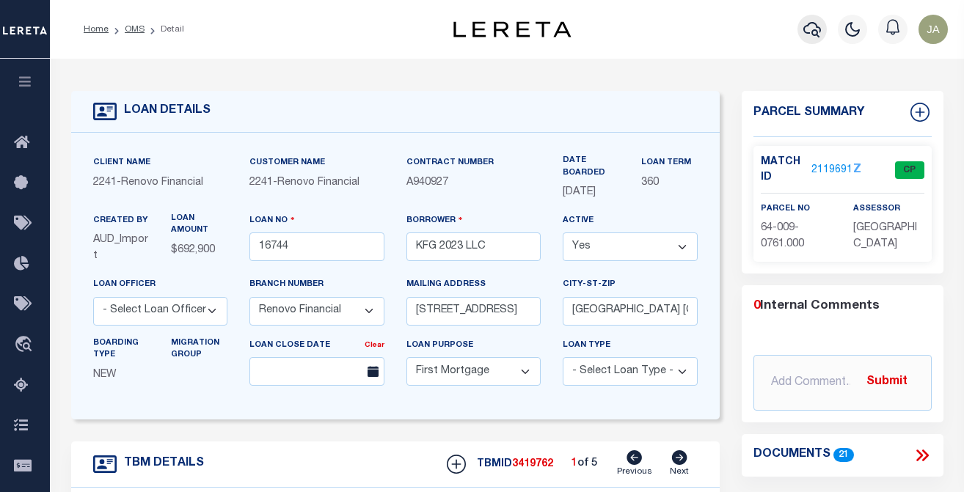
click at [812, 29] on icon "button" at bounding box center [813, 30] width 18 height 18
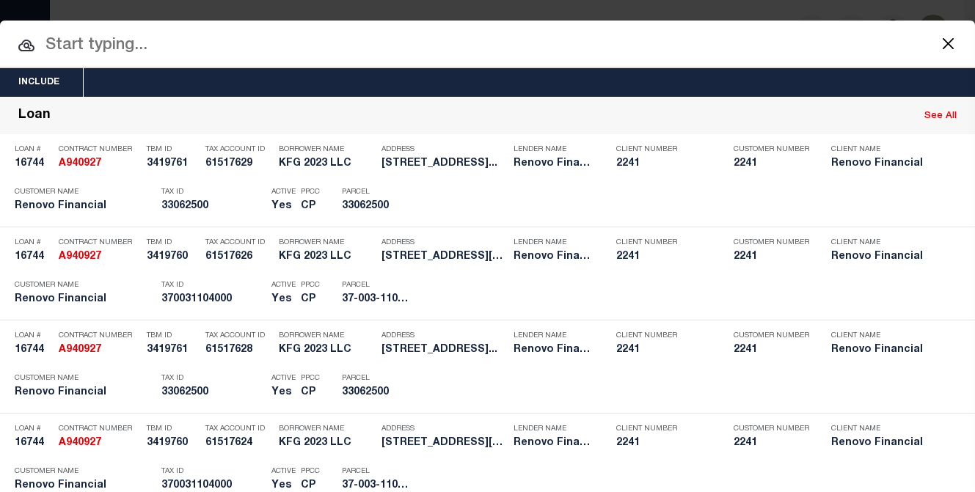
click at [76, 51] on input "text" at bounding box center [487, 46] width 975 height 26
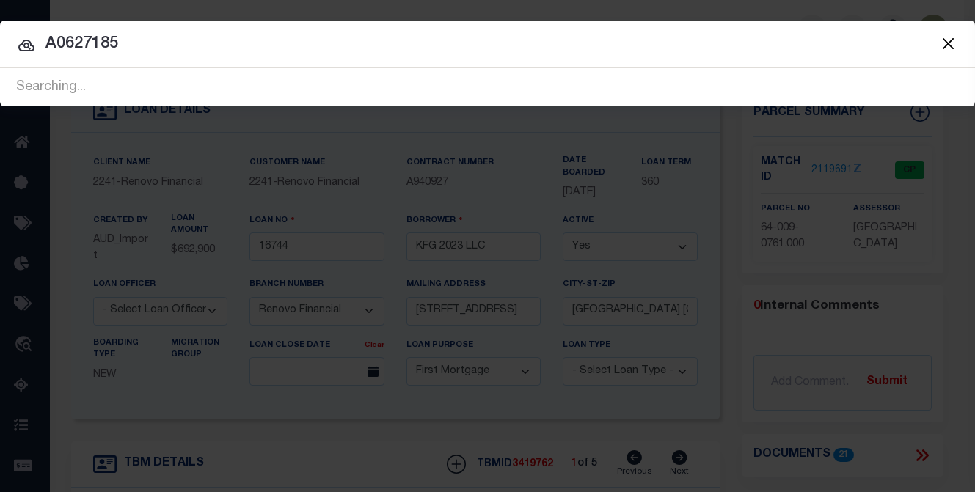
type input "A0627185"
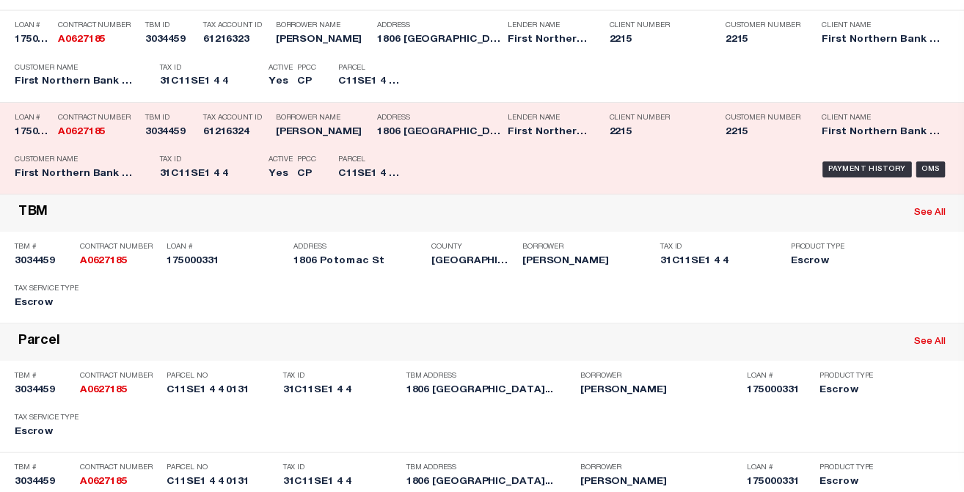
scroll to position [220, 0]
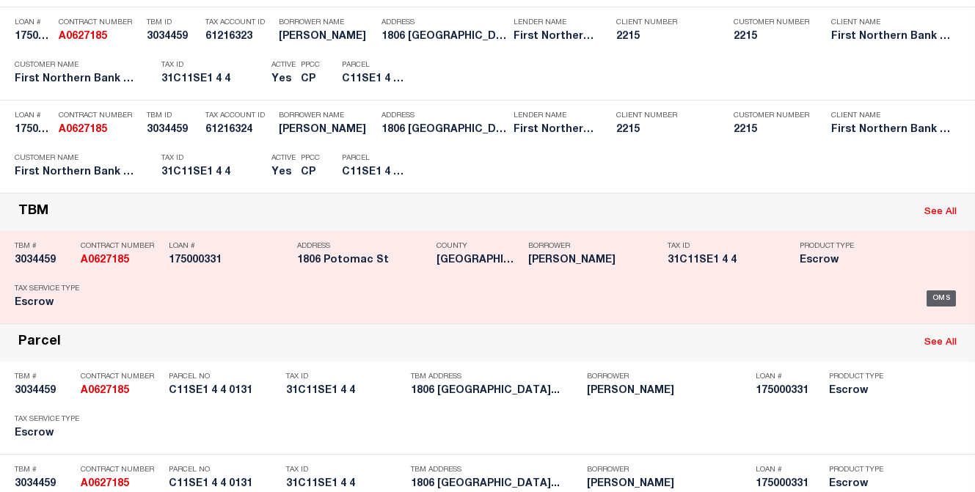
click at [878, 296] on div "OMS" at bounding box center [942, 299] width 30 height 16
type input "175000331"
type input "Jacob Smith"
select select
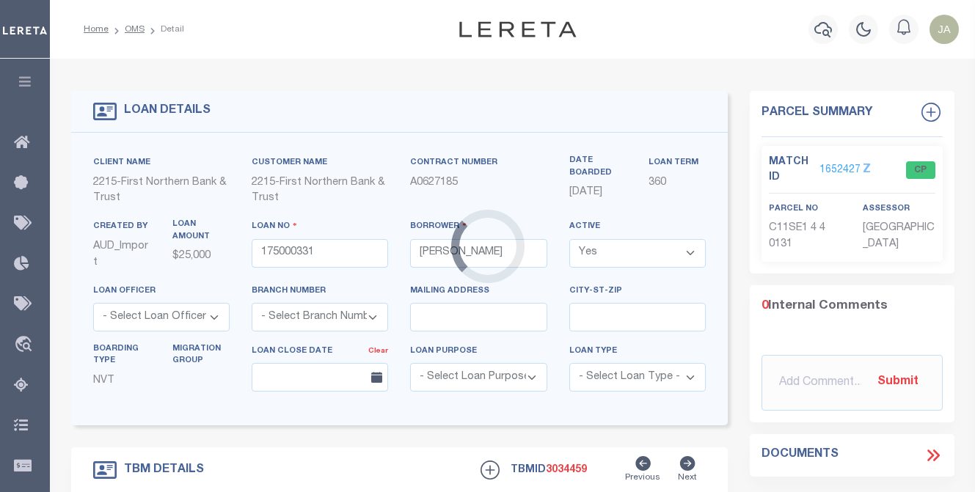
type input "1806 Potomac St"
type input "31-C11SE1 4 4"
select select
type input "Mount Bethel PA 18343"
select select
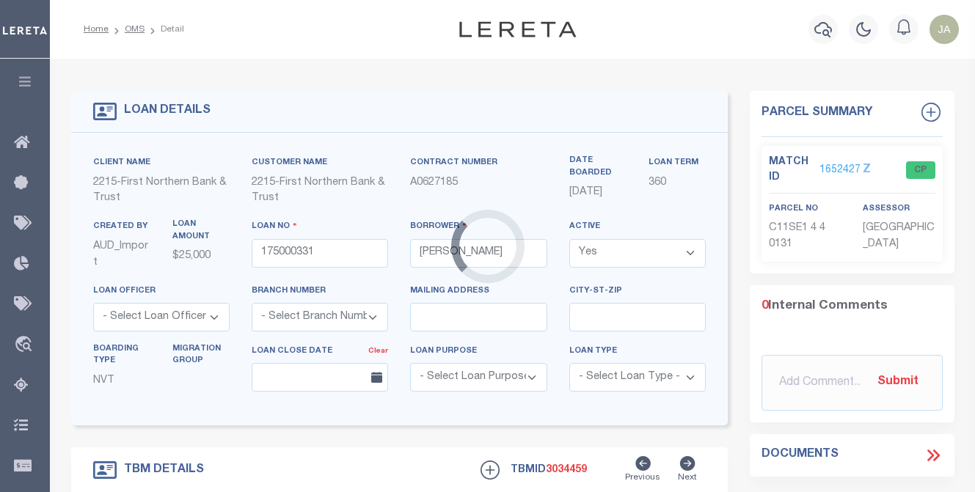
type textarea "Liability subject to parcel provided"
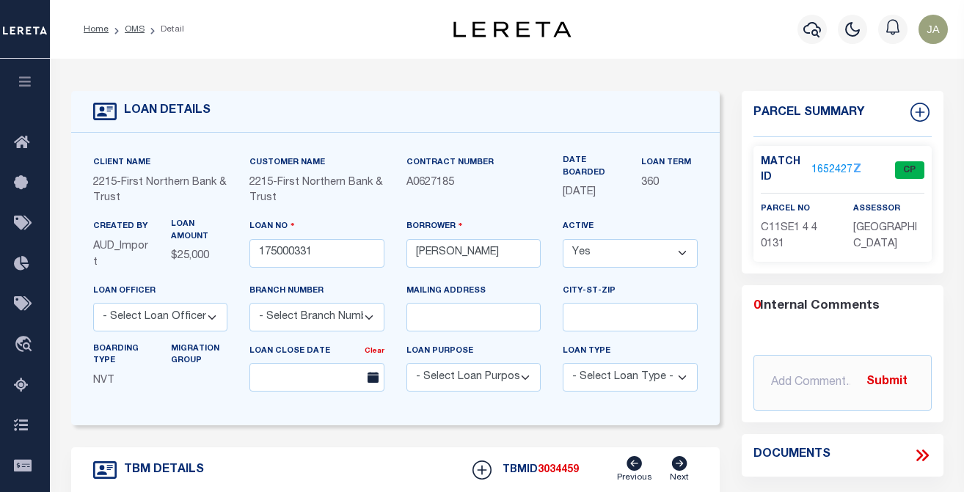
click at [813, 171] on link "1652427" at bounding box center [832, 170] width 41 height 15
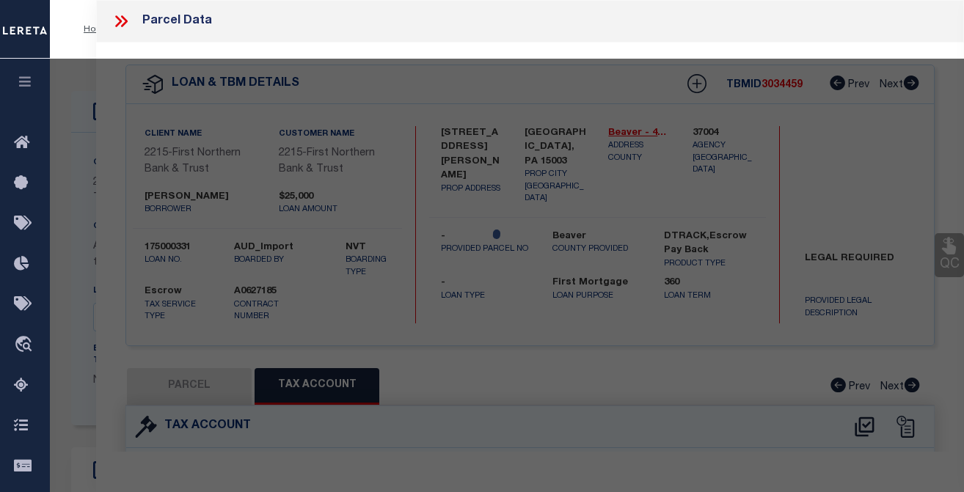
select select "AS"
select select
checkbox input "false"
select select "CP"
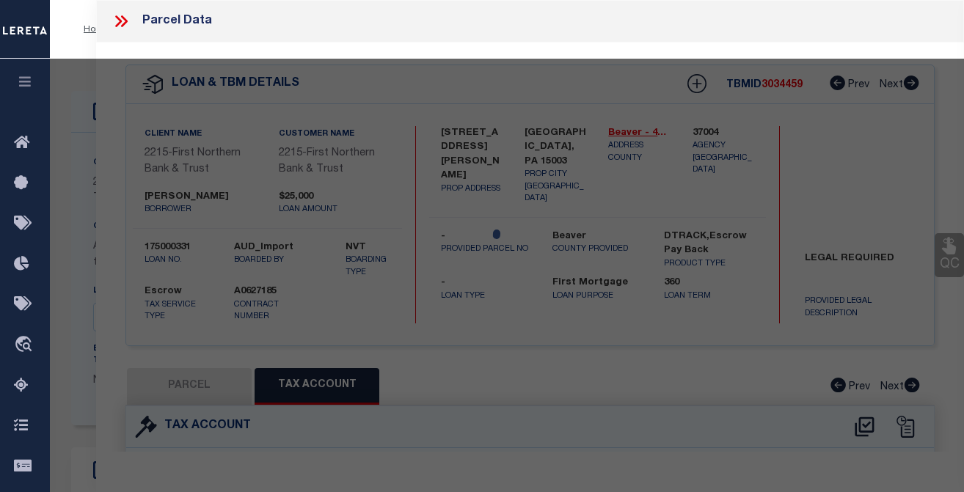
type input "SMITH JACOB &, SNYDER PADULA CHRISTY"
select select "AGF"
select select "ADD"
type input "1806 POTOMAC ST"
checkbox input "false"
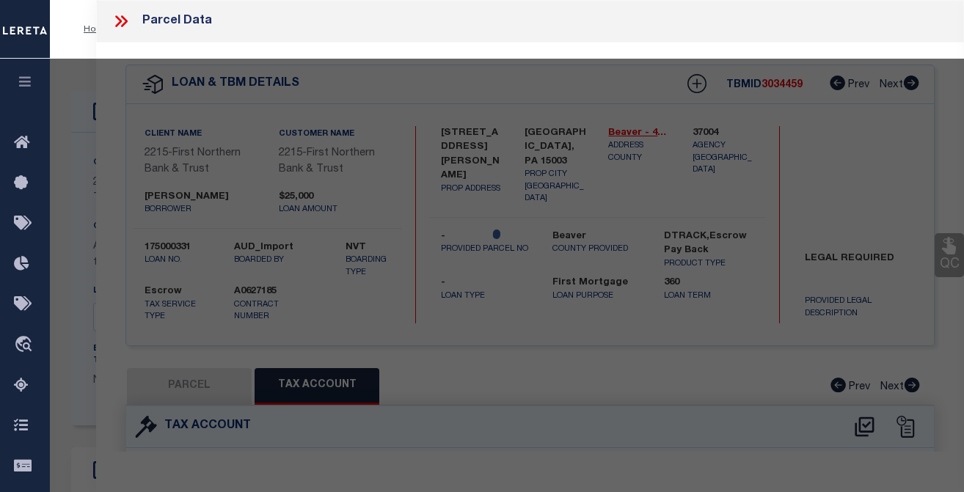
type textarea "CAMA Acres 1.17 Municipality UPPER MT BETHEL TOWNSHIP"
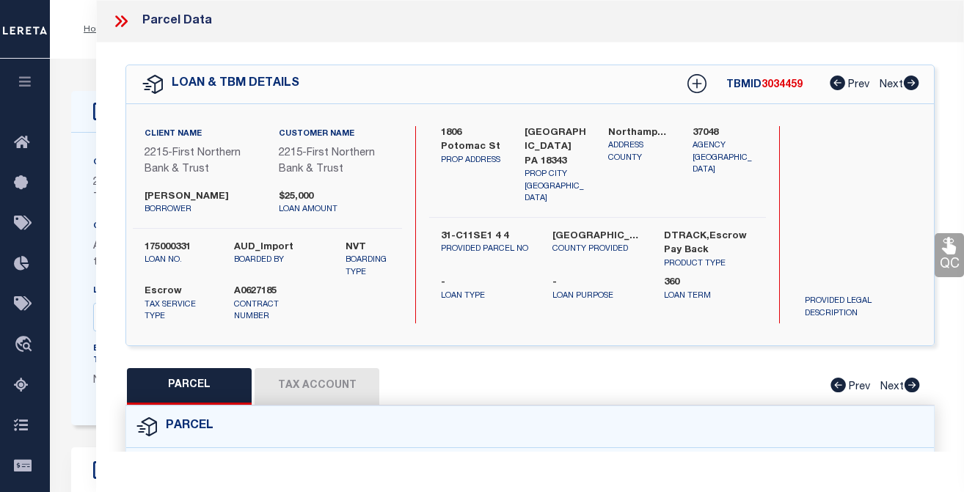
click at [292, 394] on button "Tax Account" at bounding box center [317, 386] width 125 height 37
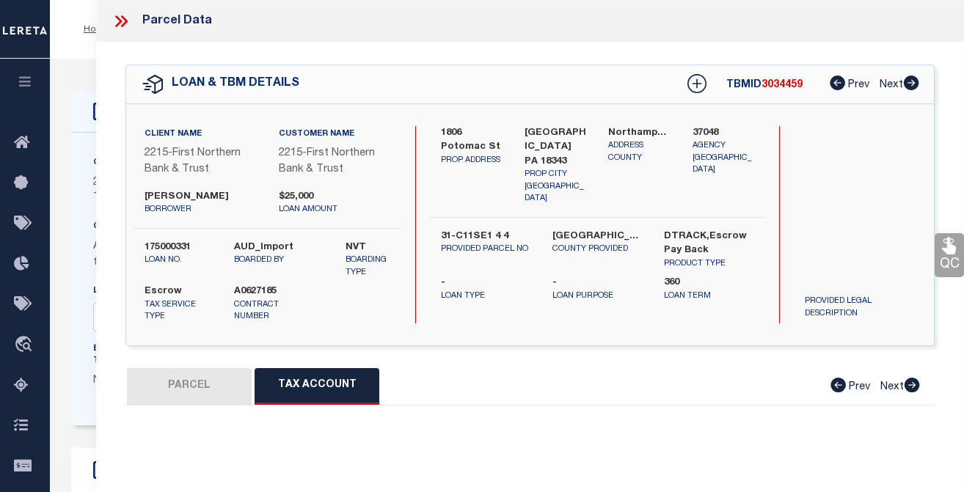
select select "100"
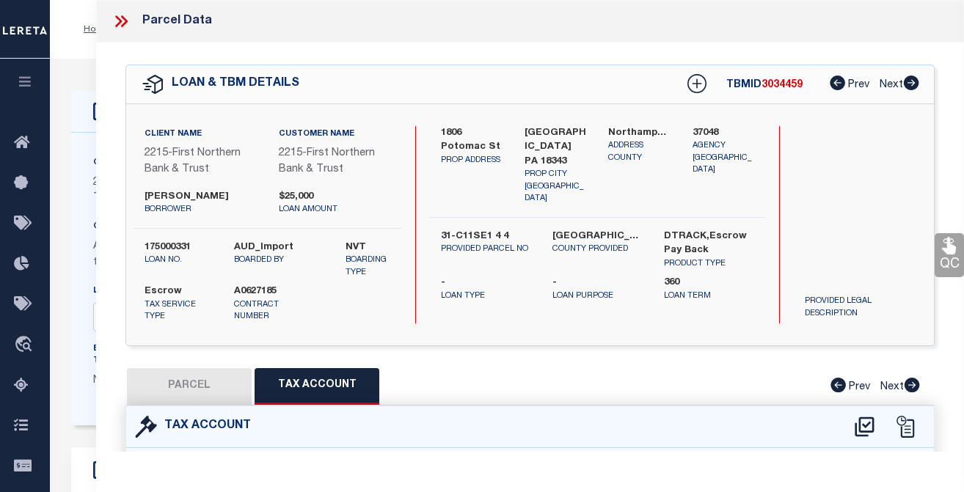
click at [119, 23] on icon at bounding box center [119, 21] width 7 height 12
